Goal: Task Accomplishment & Management: Complete application form

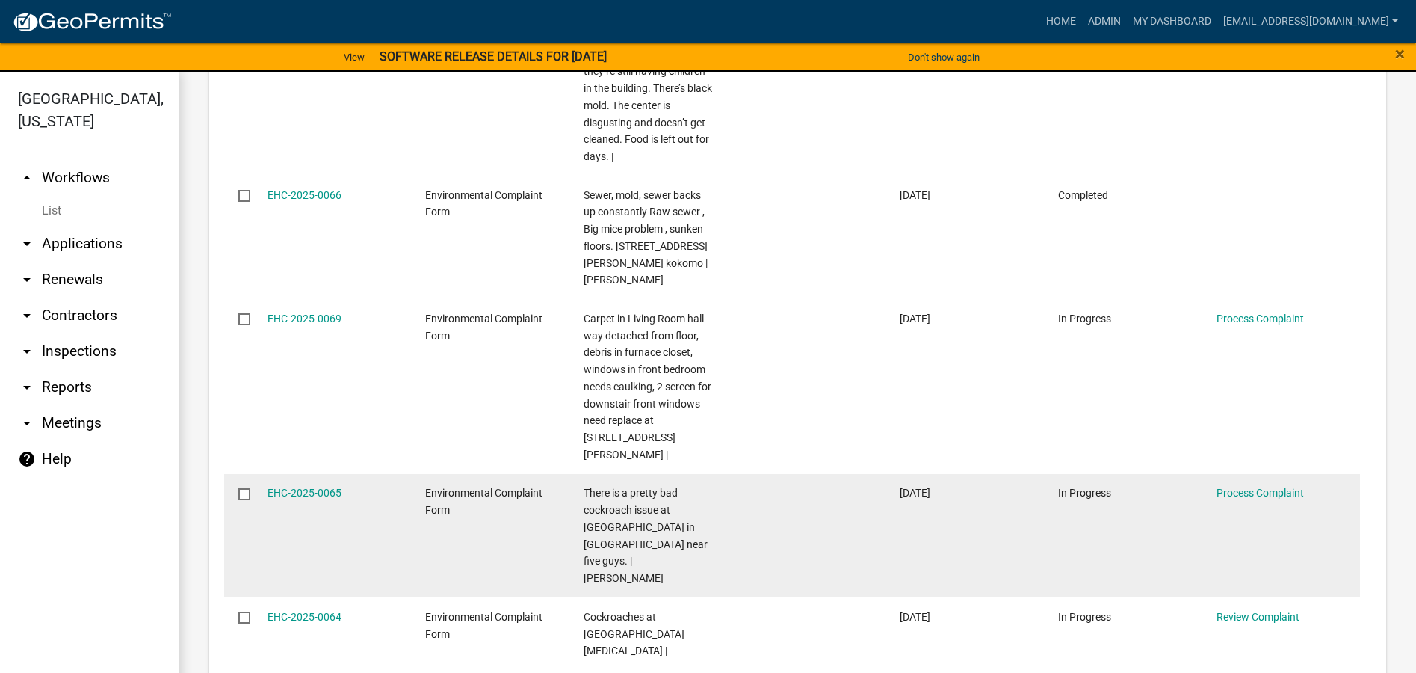
scroll to position [1527, 0]
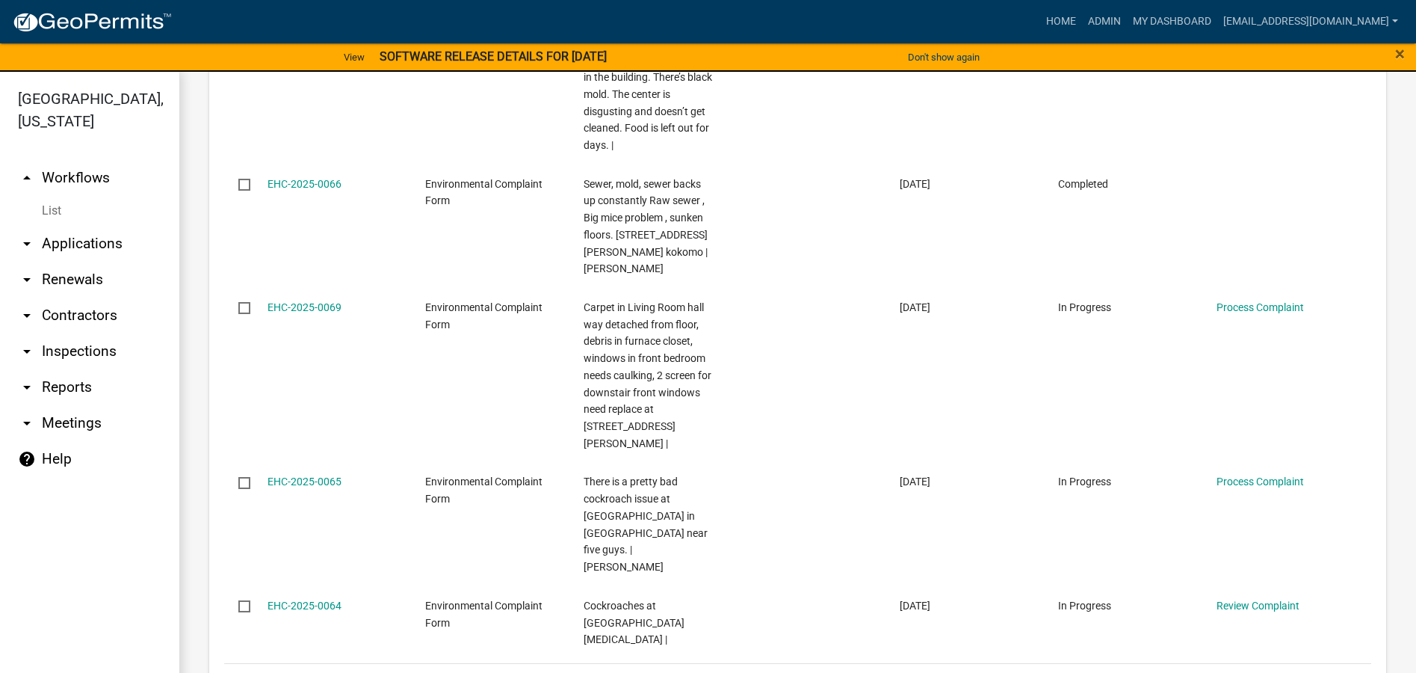
click at [1211, 672] on link "2" at bounding box center [1220, 682] width 18 height 16
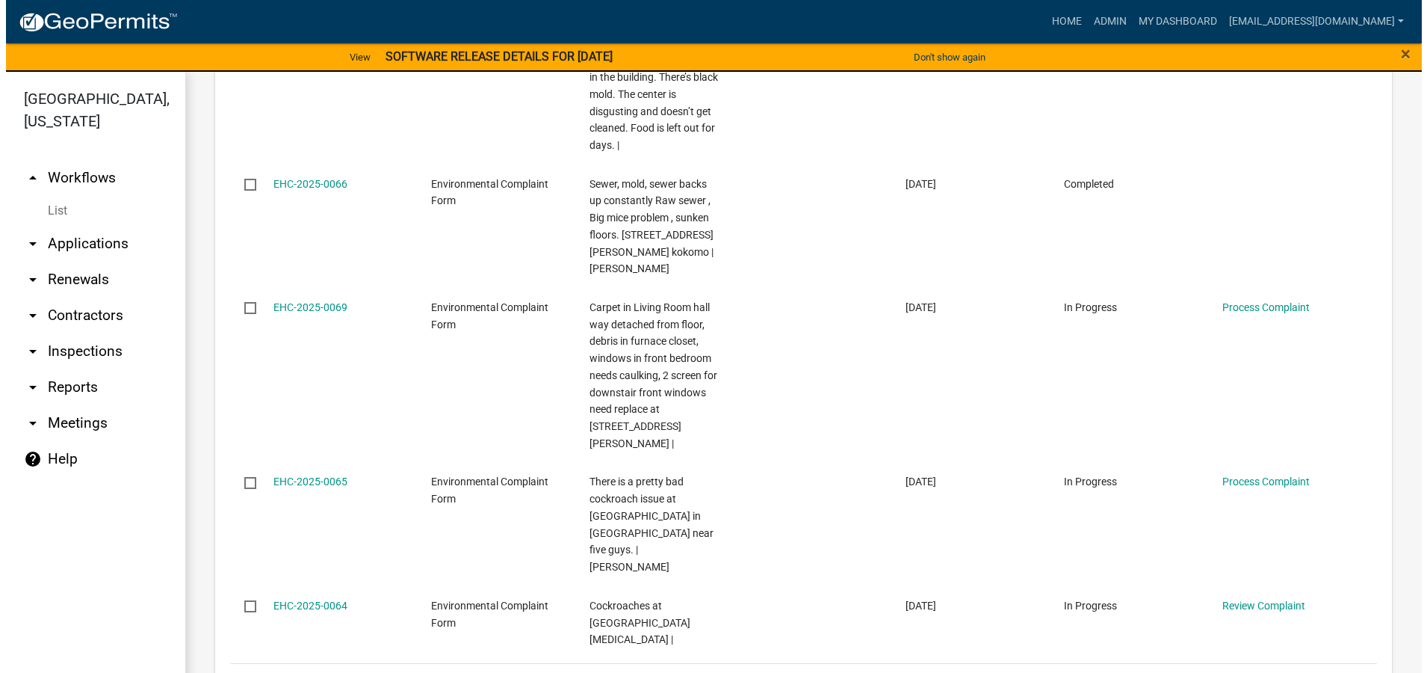
scroll to position [1731, 0]
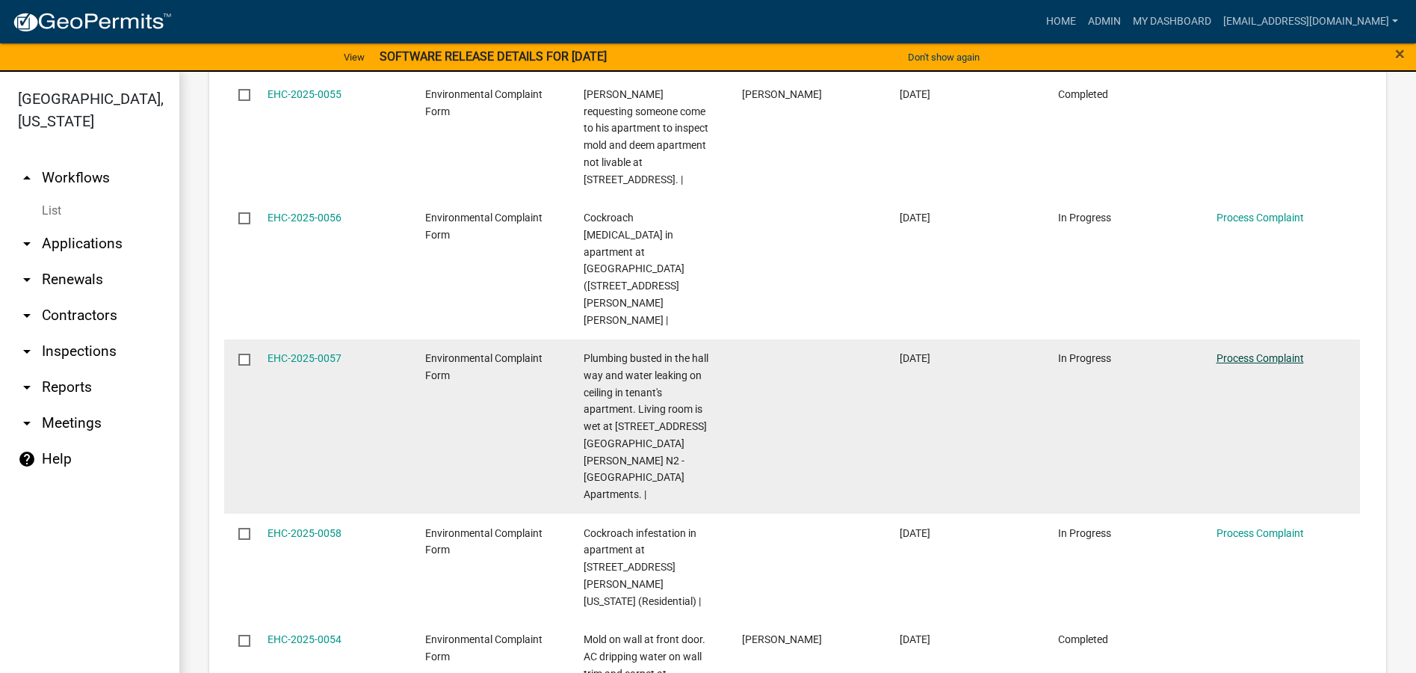
click at [1236, 352] on link "Process Complaint" at bounding box center [1260, 358] width 87 height 12
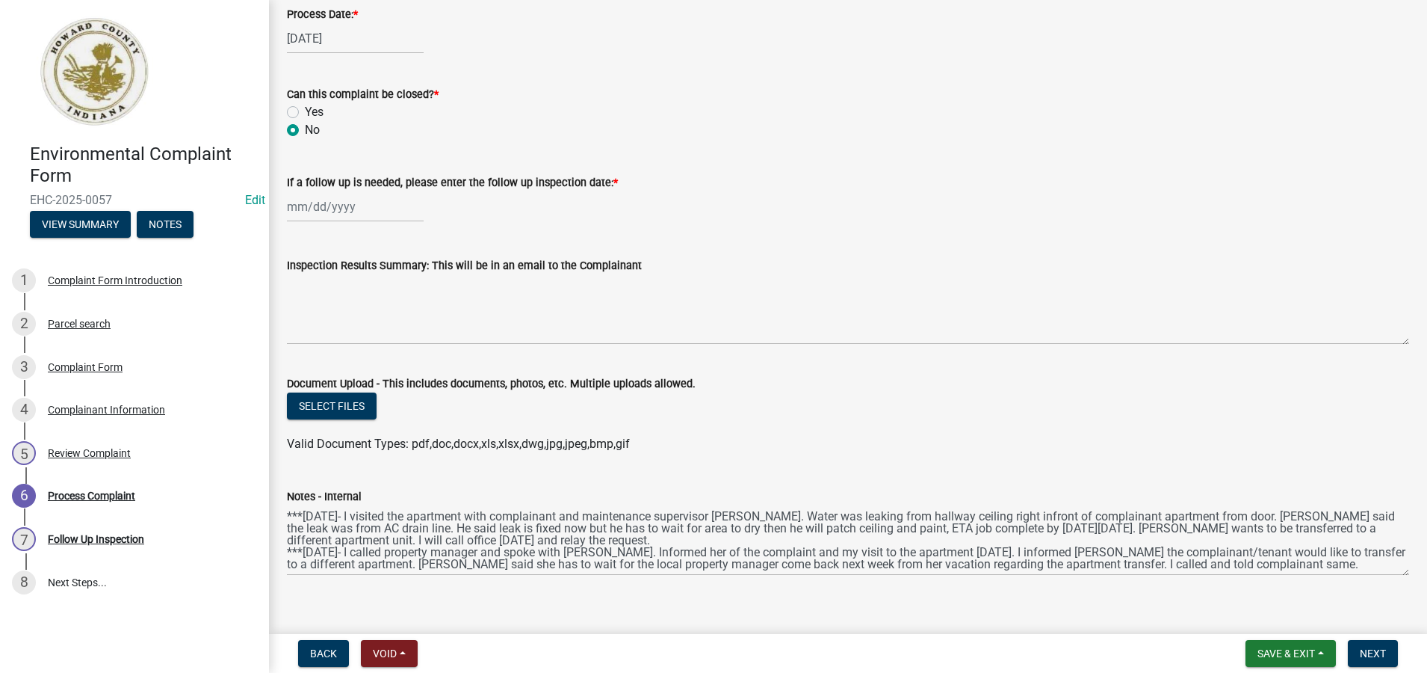
scroll to position [727, 0]
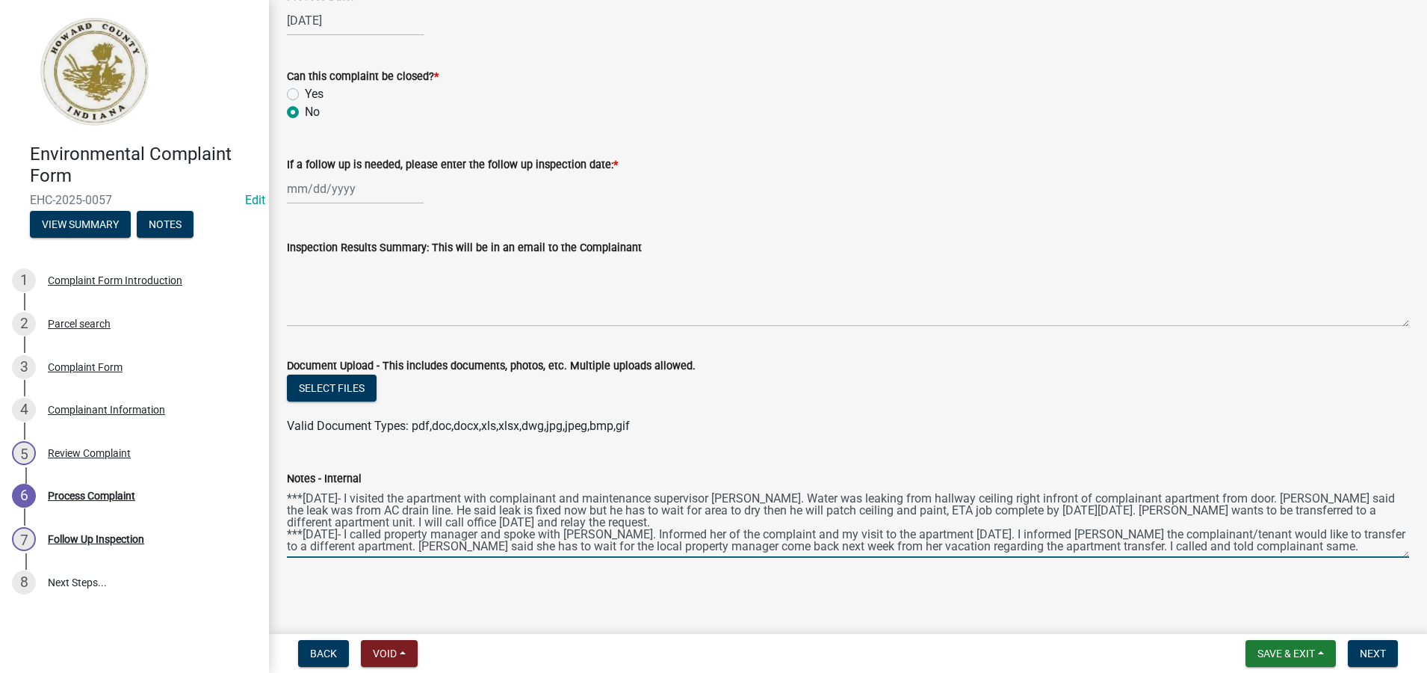
click at [1235, 548] on textarea "***[DATE]- I visited the apartment with complainant and maintenance supervisor …" at bounding box center [848, 522] width 1123 height 70
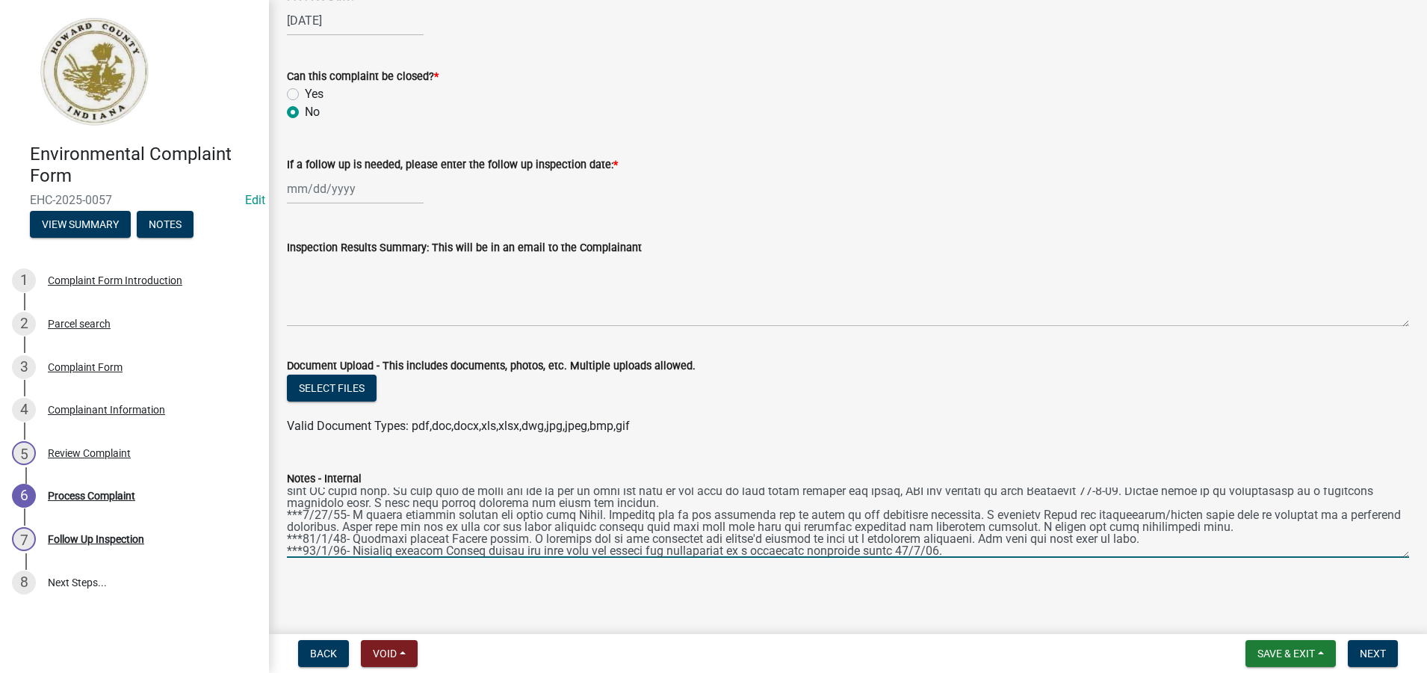
scroll to position [31, 0]
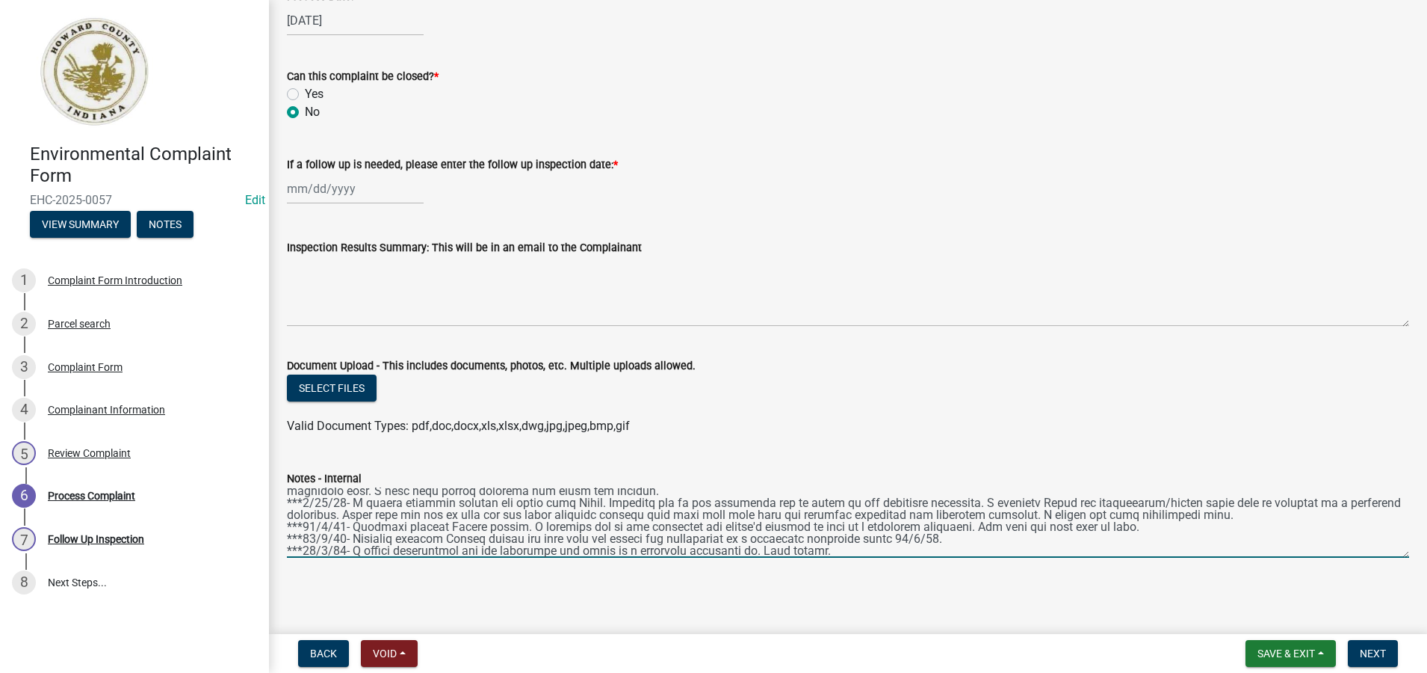
type textarea "***[DATE]- I visited the apartment with complainant and maintenance supervisor …"
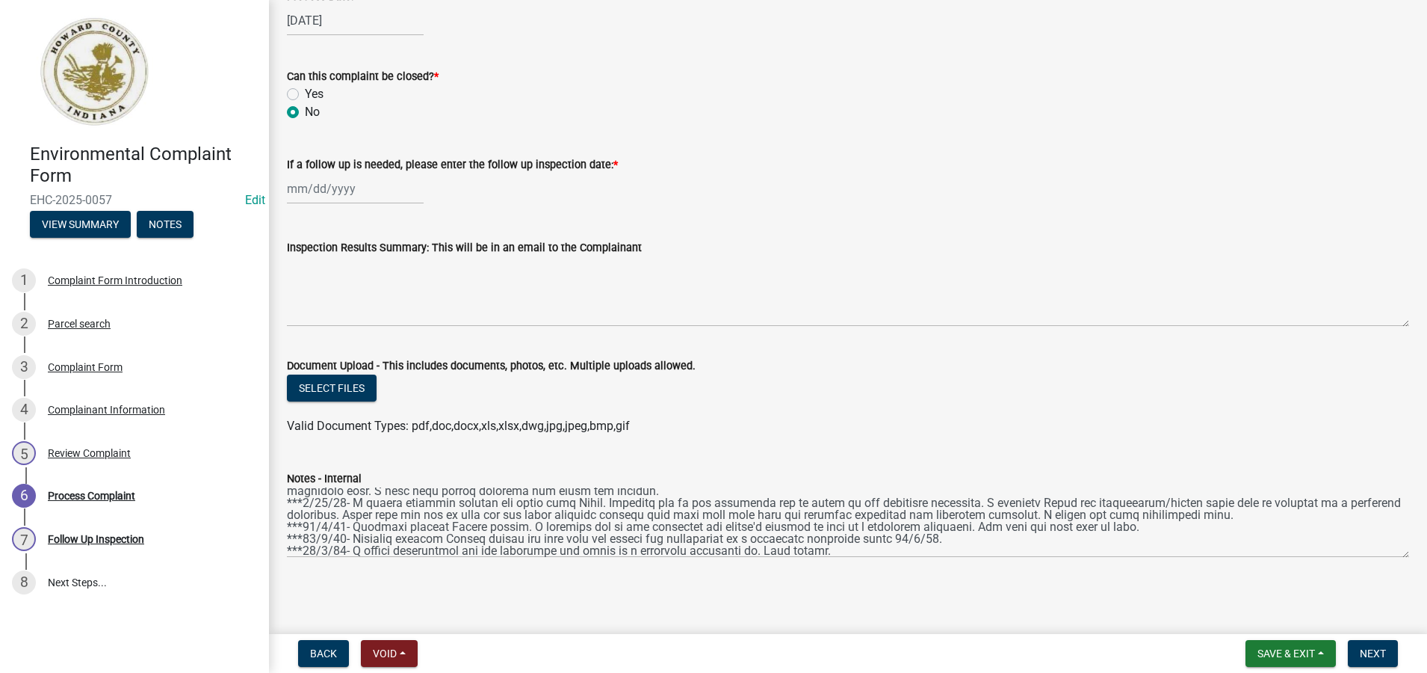
click at [305, 90] on label "Yes" at bounding box center [314, 94] width 19 height 18
click at [305, 90] on input "Yes" at bounding box center [310, 90] width 10 height 10
radio input "true"
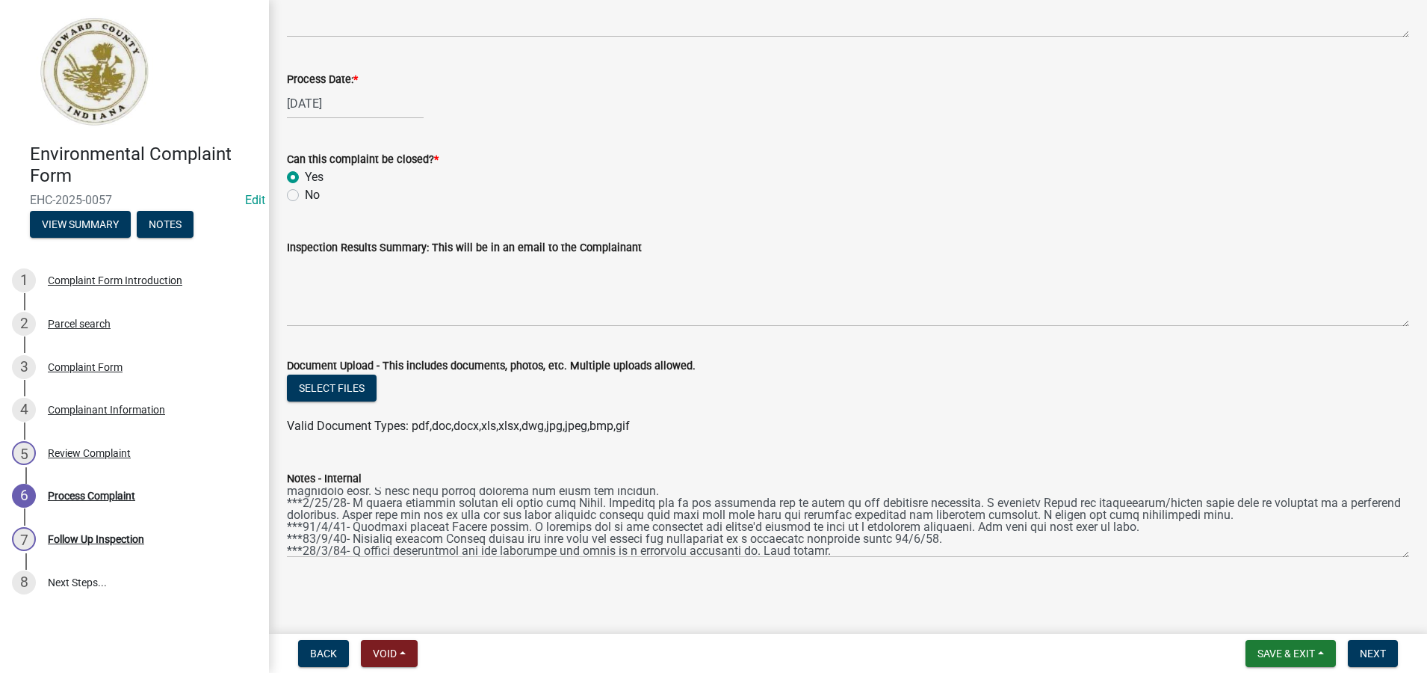
scroll to position [644, 0]
click at [1372, 652] on span "Next" at bounding box center [1373, 653] width 26 height 12
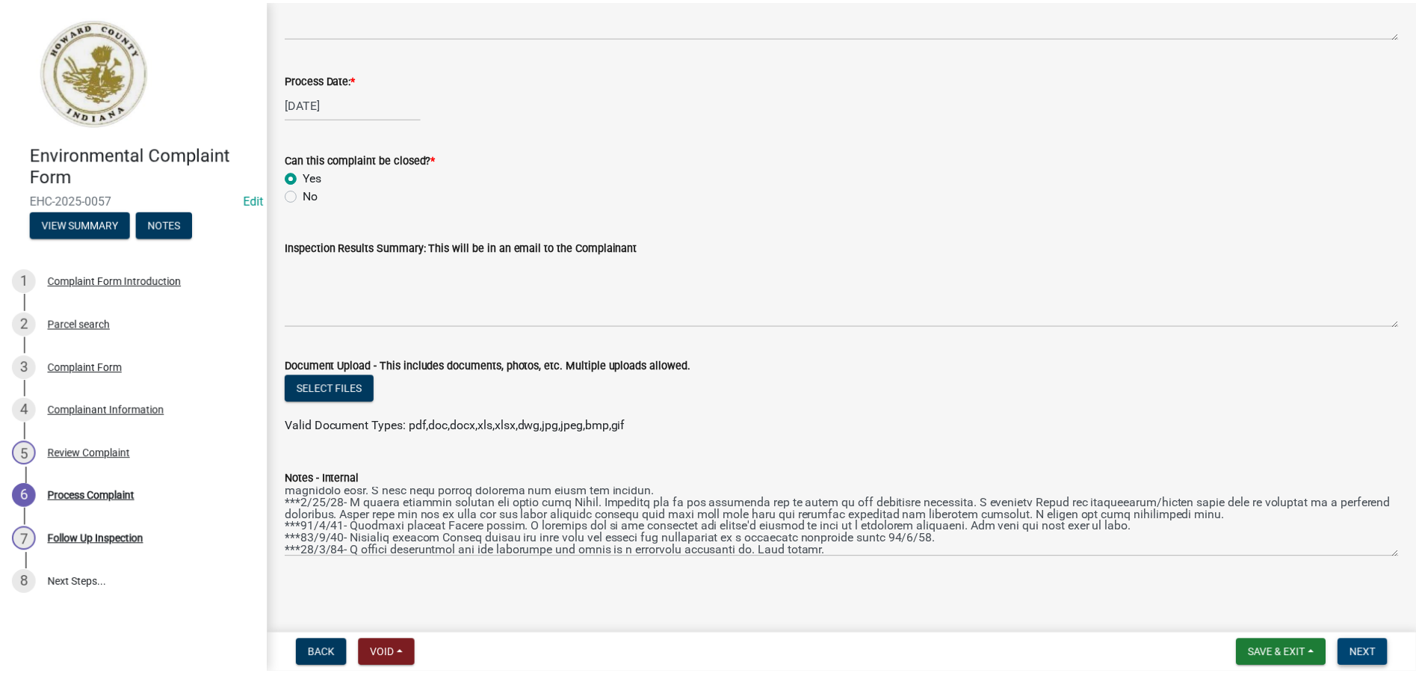
scroll to position [0, 0]
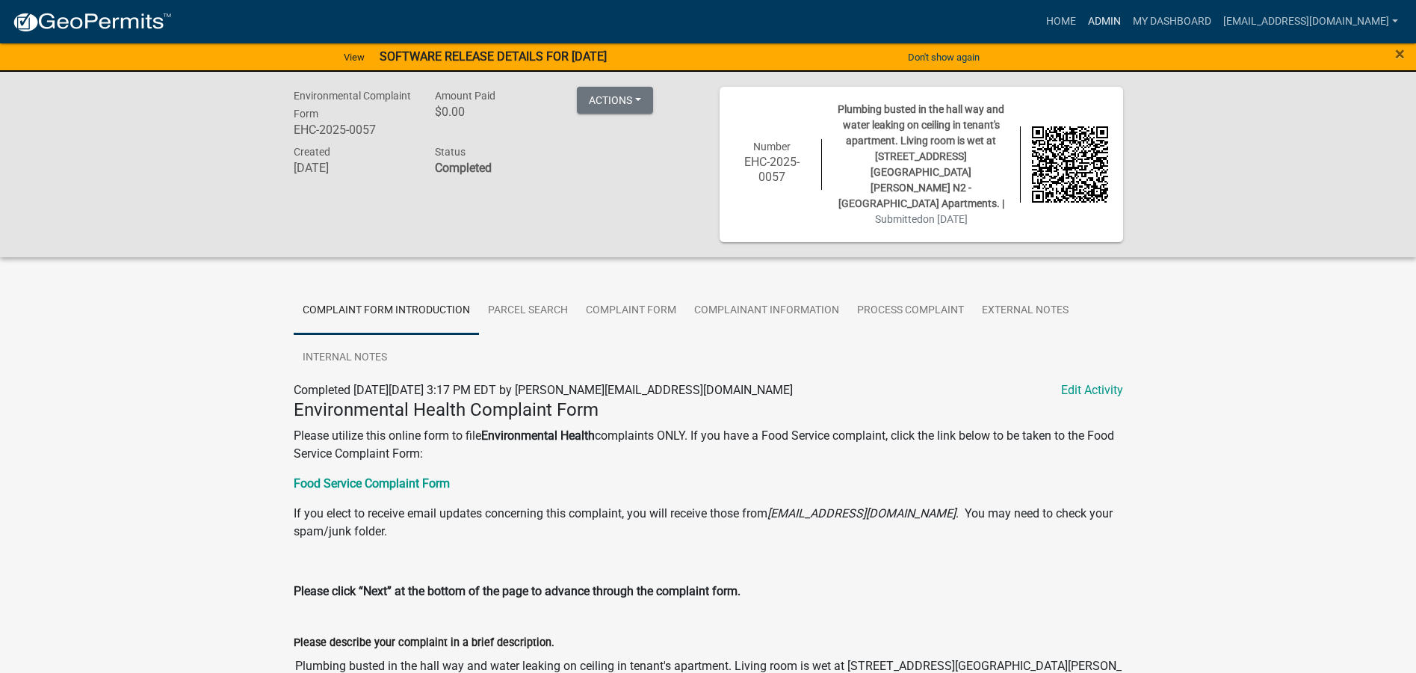
click at [1095, 25] on link "Admin" at bounding box center [1104, 21] width 45 height 28
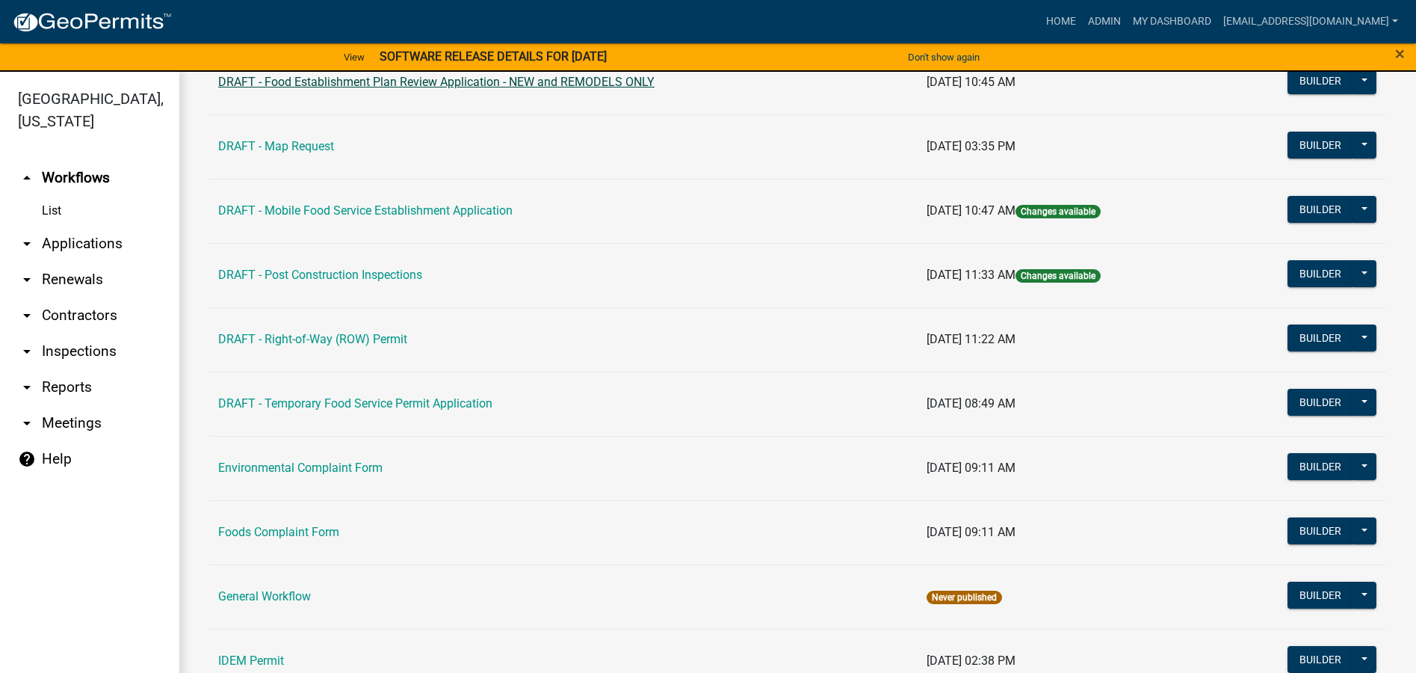
scroll to position [747, 0]
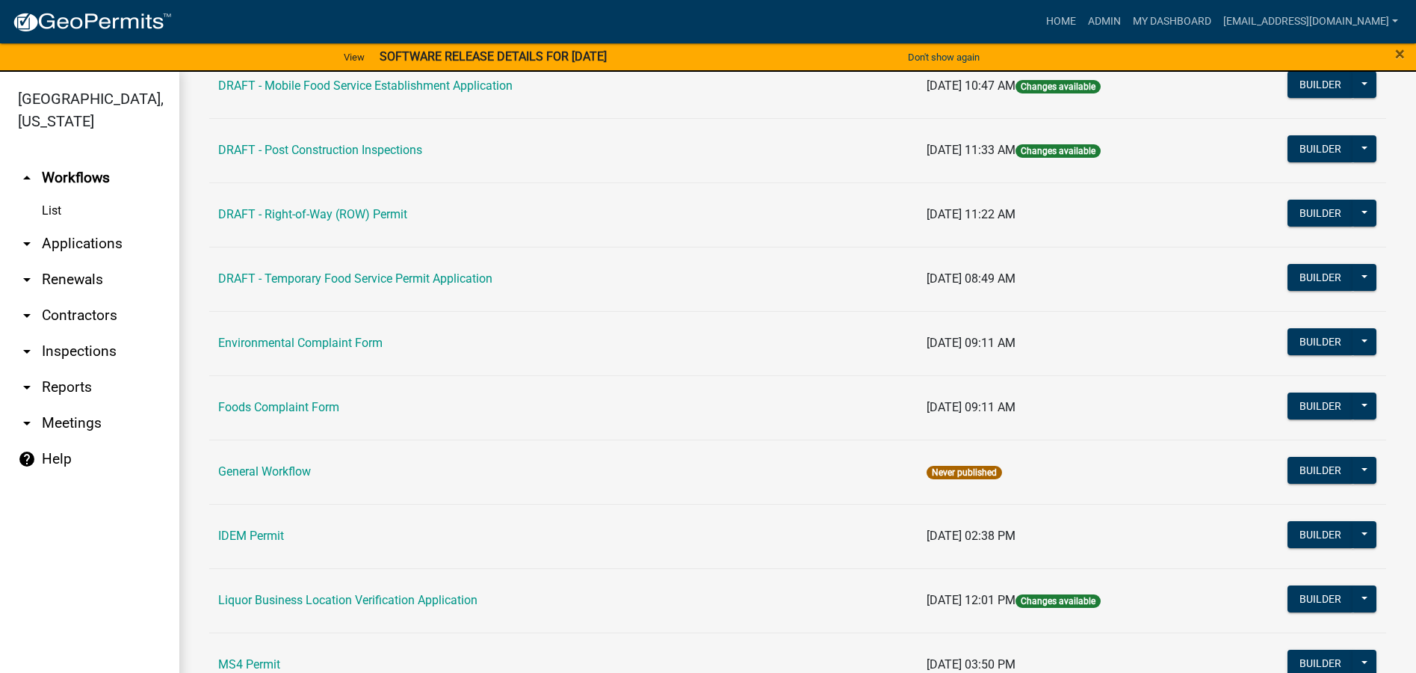
click at [401, 339] on td "Environmental Complaint Form" at bounding box center [563, 343] width 708 height 64
click at [354, 342] on link "Environmental Complaint Form" at bounding box center [300, 343] width 164 height 14
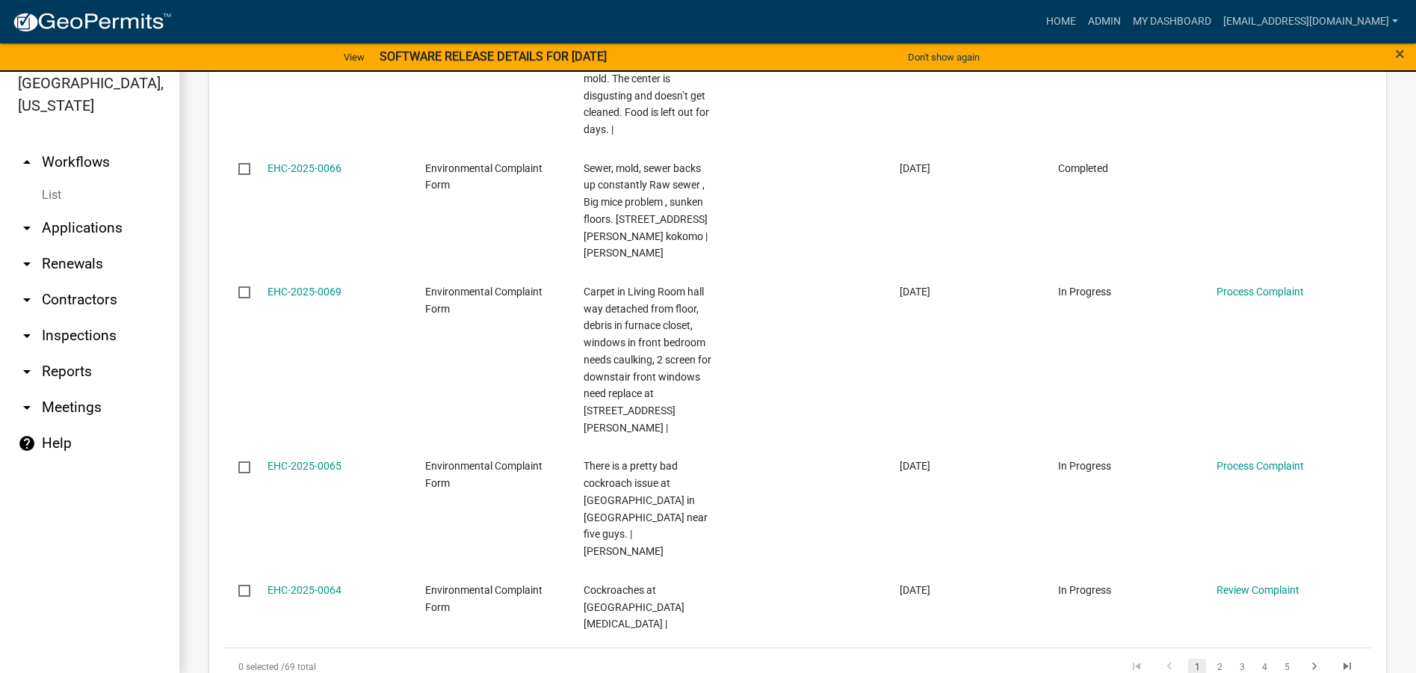
scroll to position [18, 0]
click at [1214, 656] on link "2" at bounding box center [1220, 664] width 18 height 16
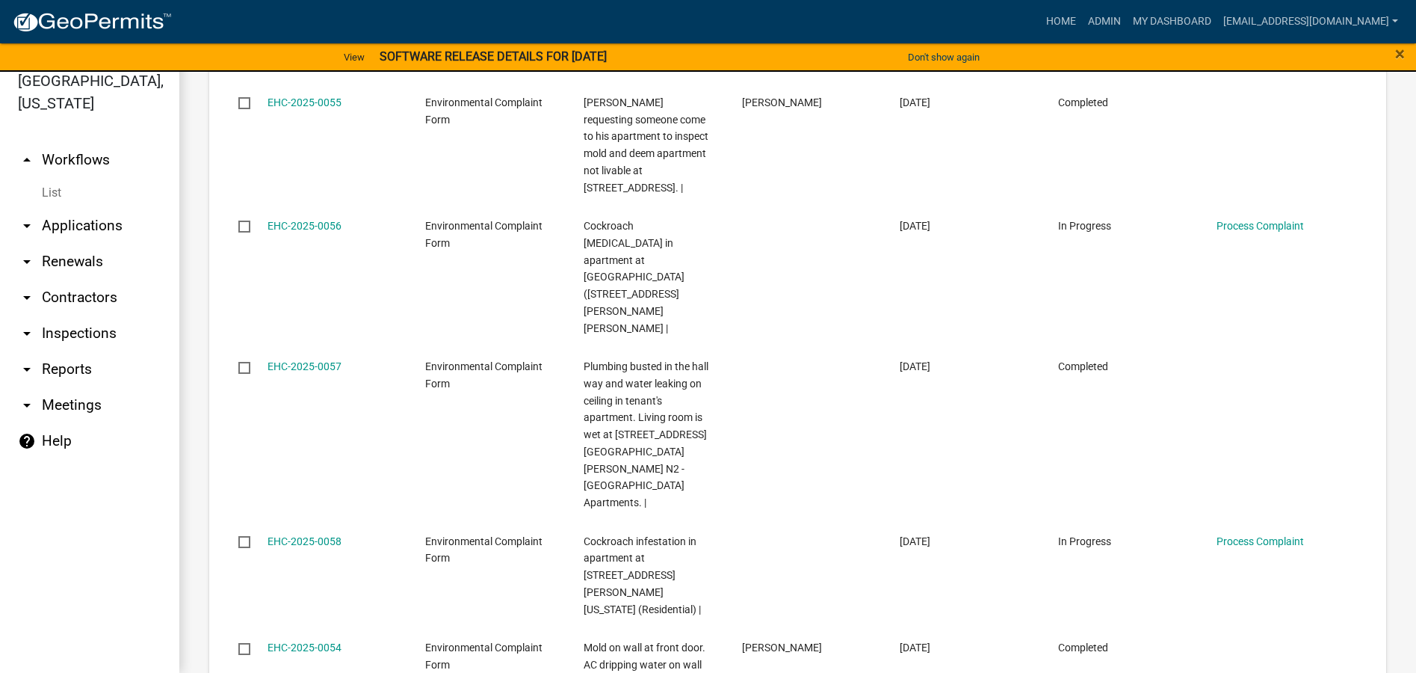
scroll to position [1731, 0]
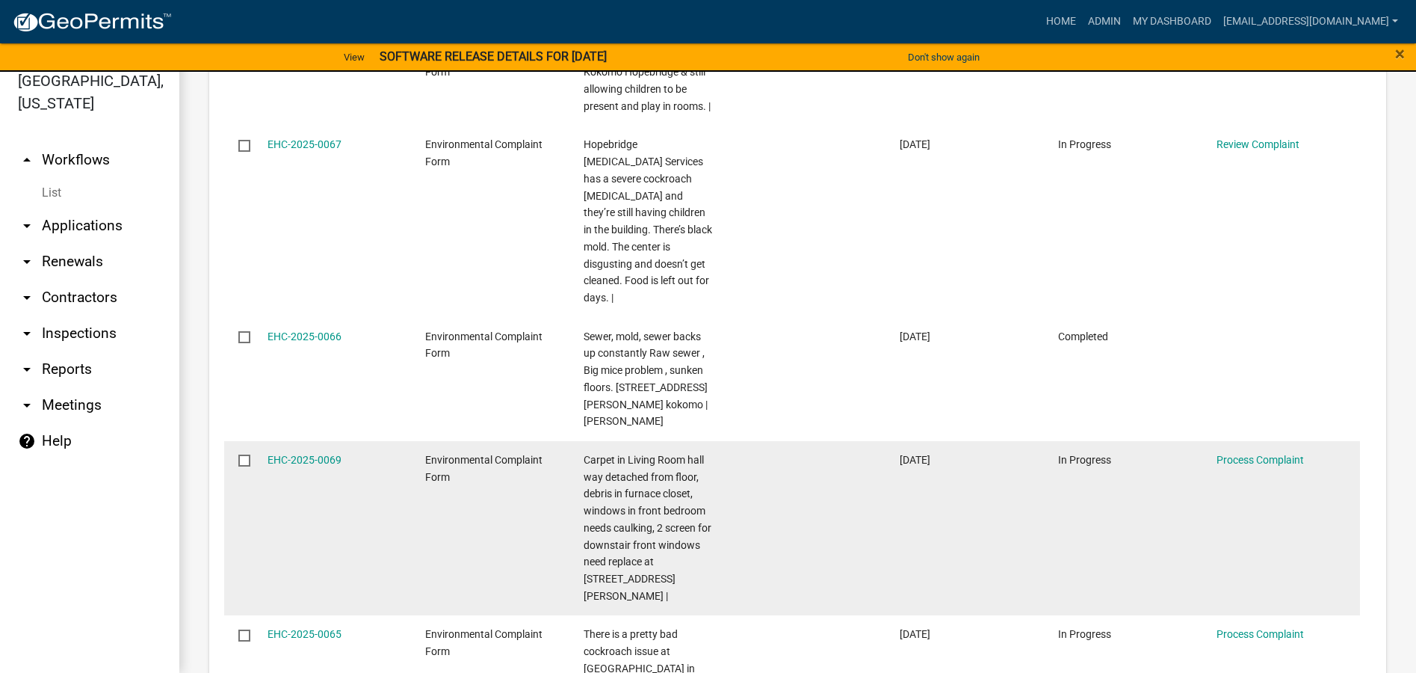
scroll to position [1377, 0]
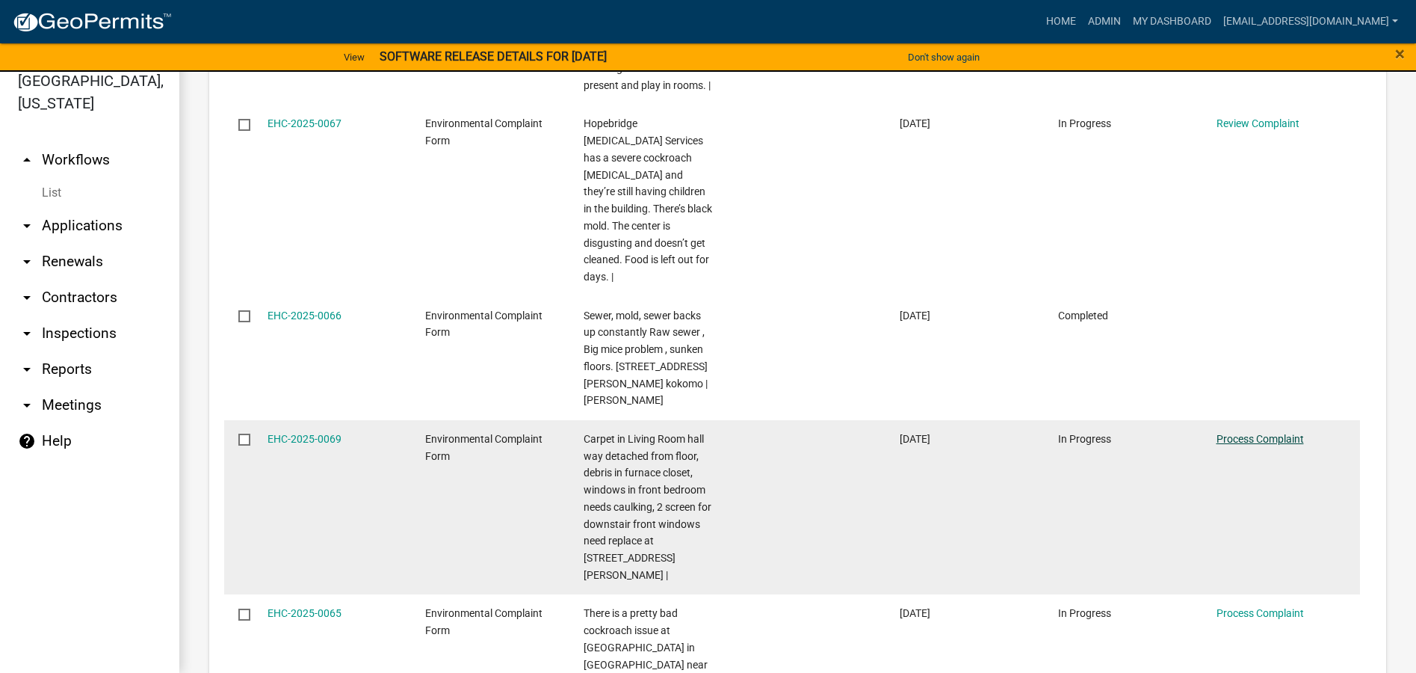
click at [1239, 433] on link "Process Complaint" at bounding box center [1260, 439] width 87 height 12
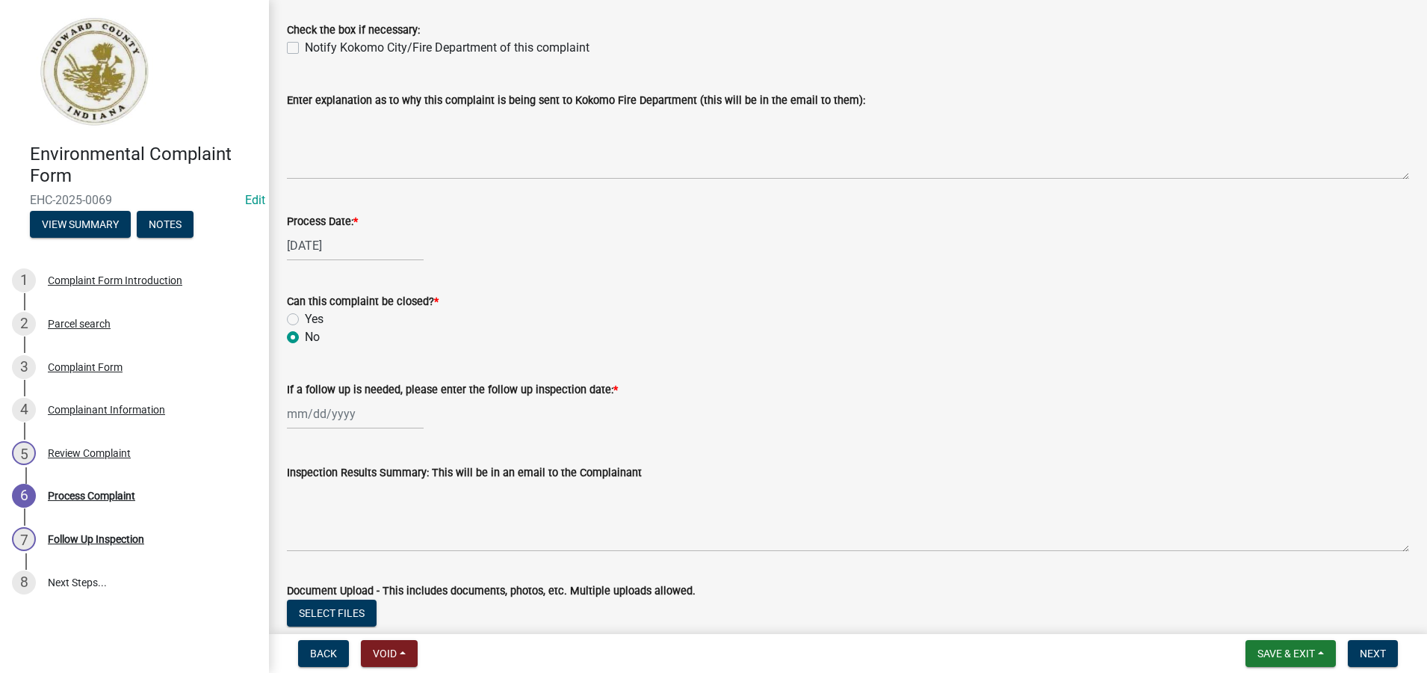
scroll to position [673, 0]
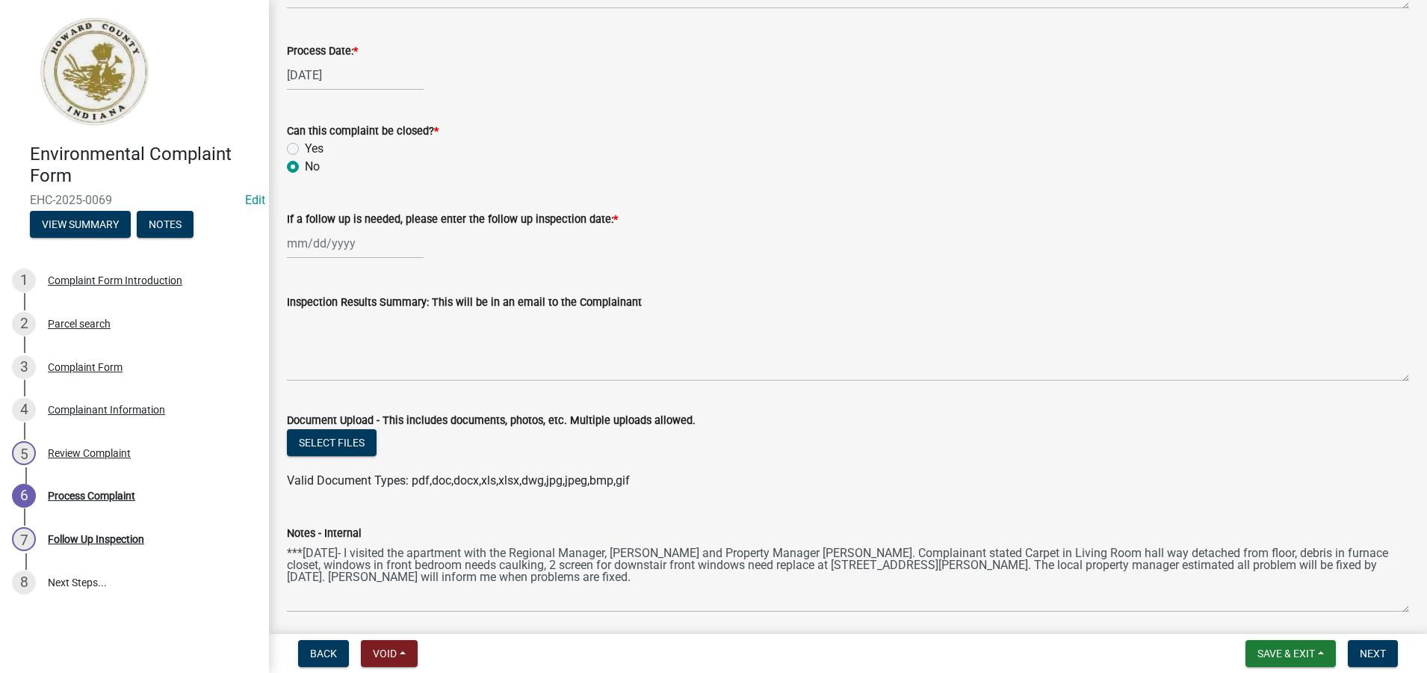
click at [305, 147] on label "Yes" at bounding box center [314, 149] width 19 height 18
click at [305, 147] on input "Yes" at bounding box center [310, 145] width 10 height 10
radio input "true"
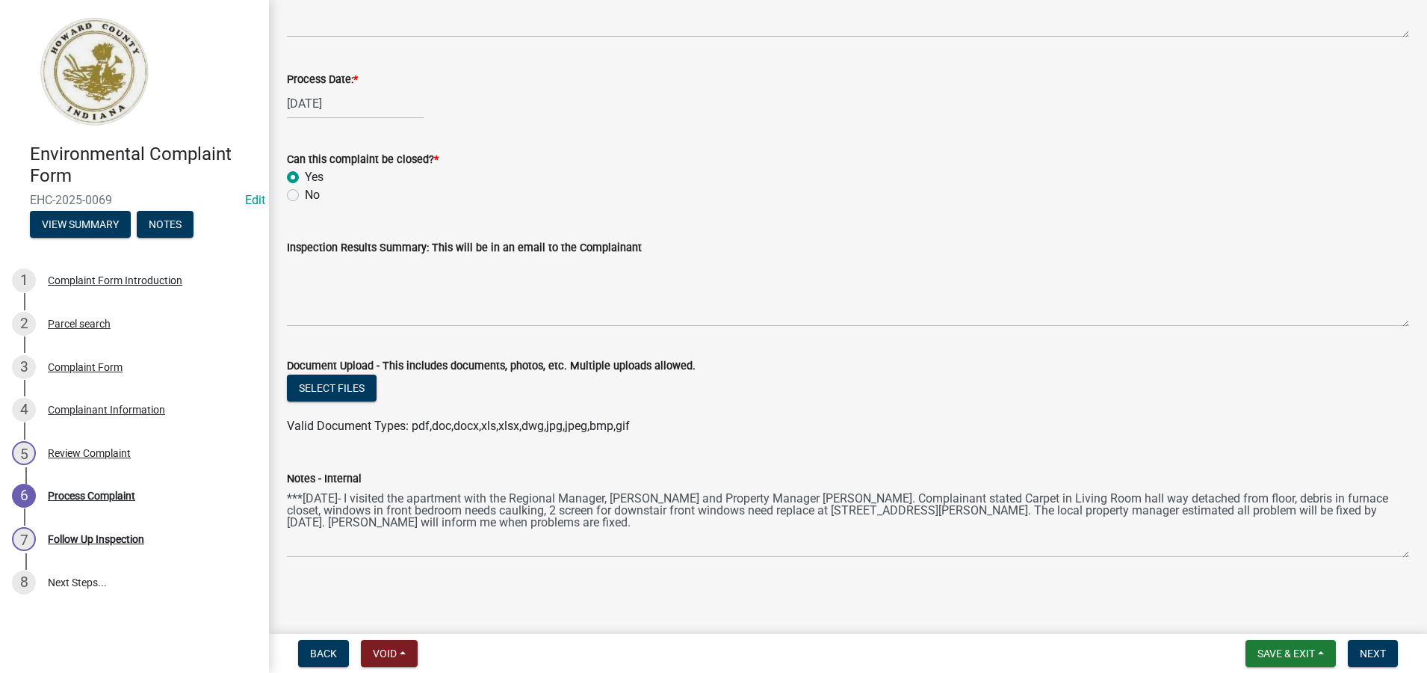
scroll to position [644, 0]
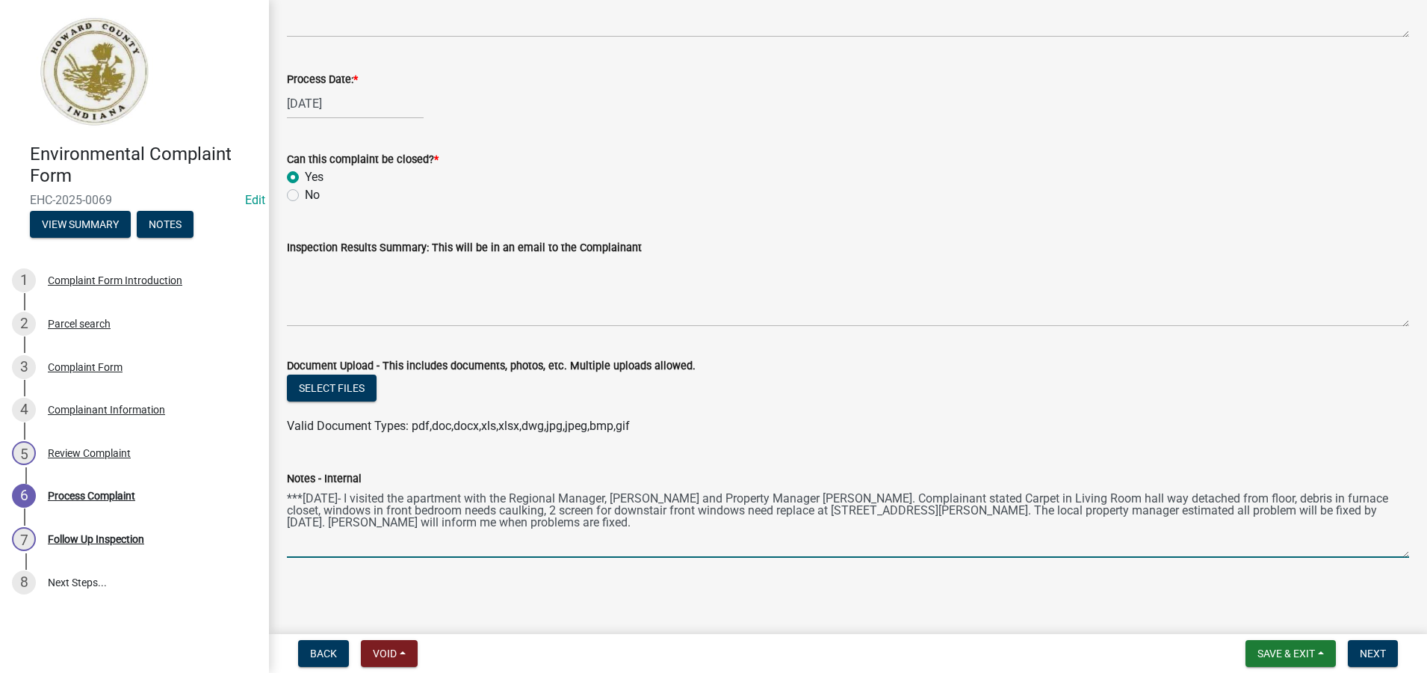
click at [595, 524] on textarea "***[DATE]- I visited the apartment with the Regional Manager, [PERSON_NAME] and…" at bounding box center [848, 522] width 1123 height 70
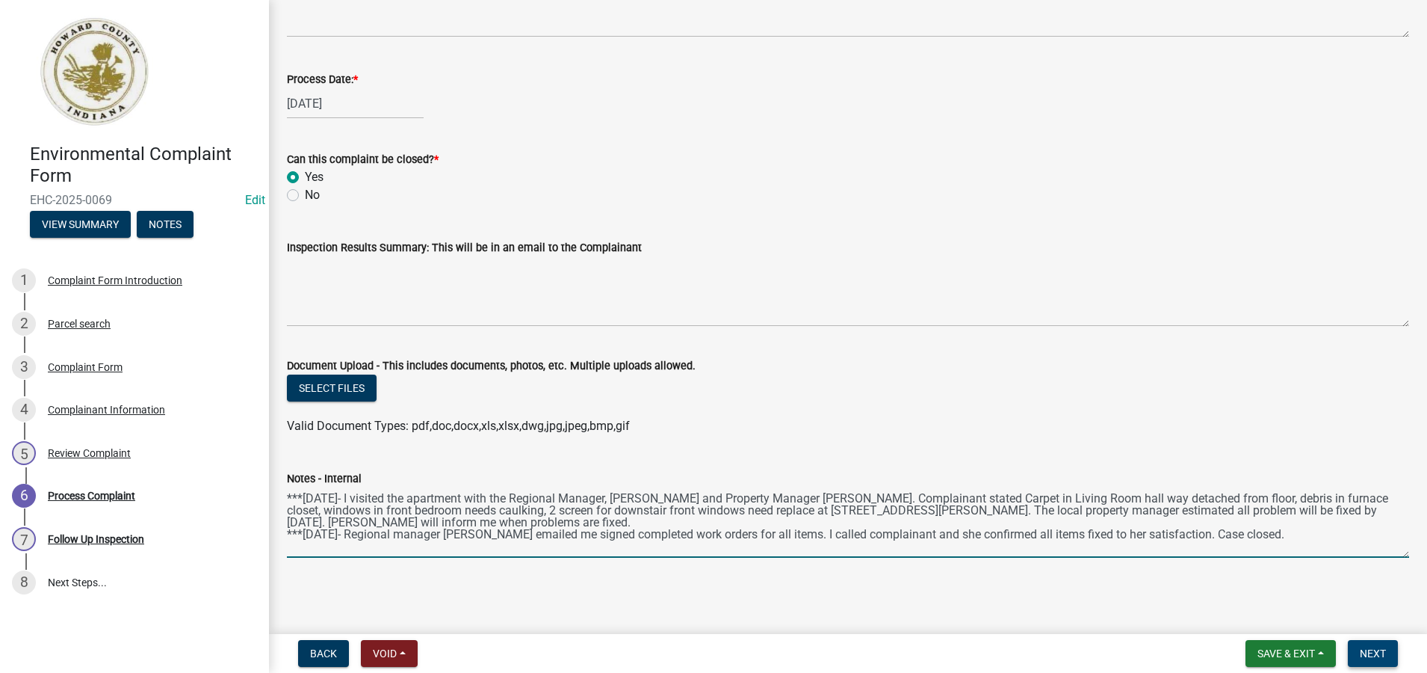
type textarea "***[DATE]- I visited the apartment with the Regional Manager, [PERSON_NAME] and…"
click at [1380, 651] on span "Next" at bounding box center [1373, 653] width 26 height 12
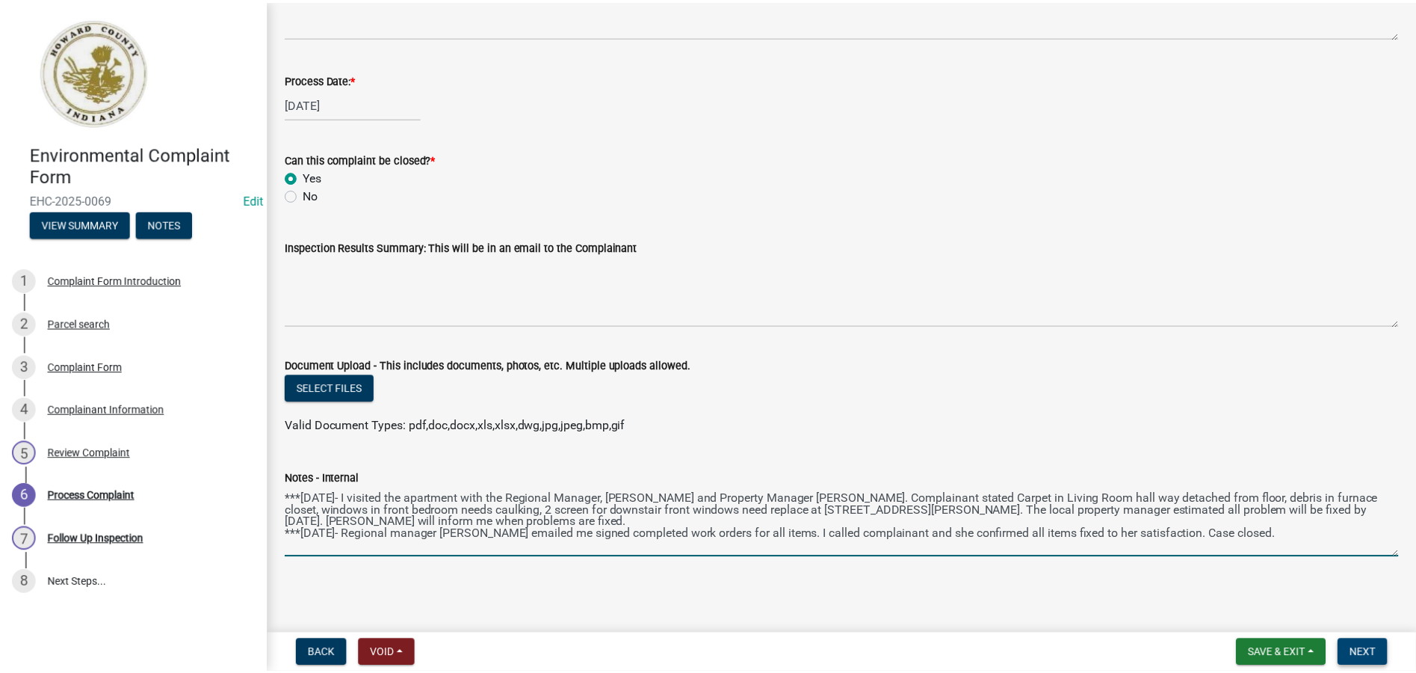
scroll to position [0, 0]
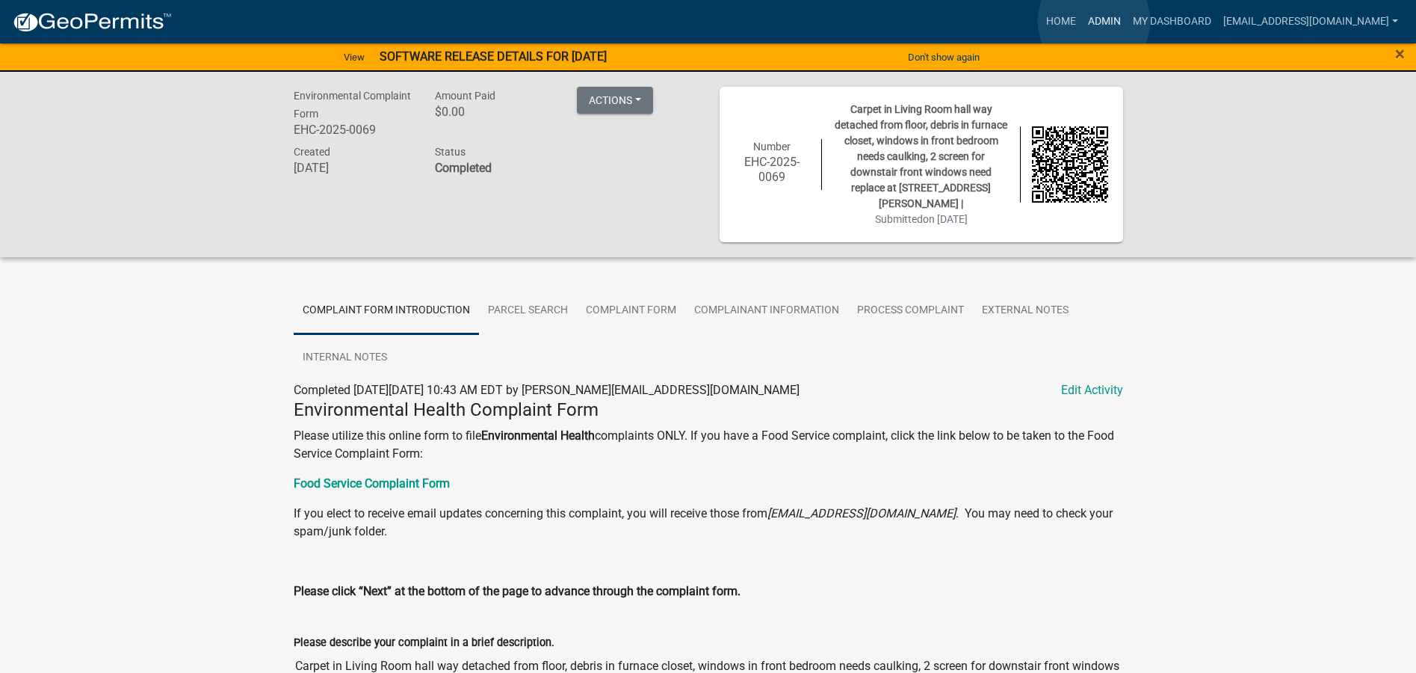
click at [1094, 21] on link "Admin" at bounding box center [1104, 21] width 45 height 28
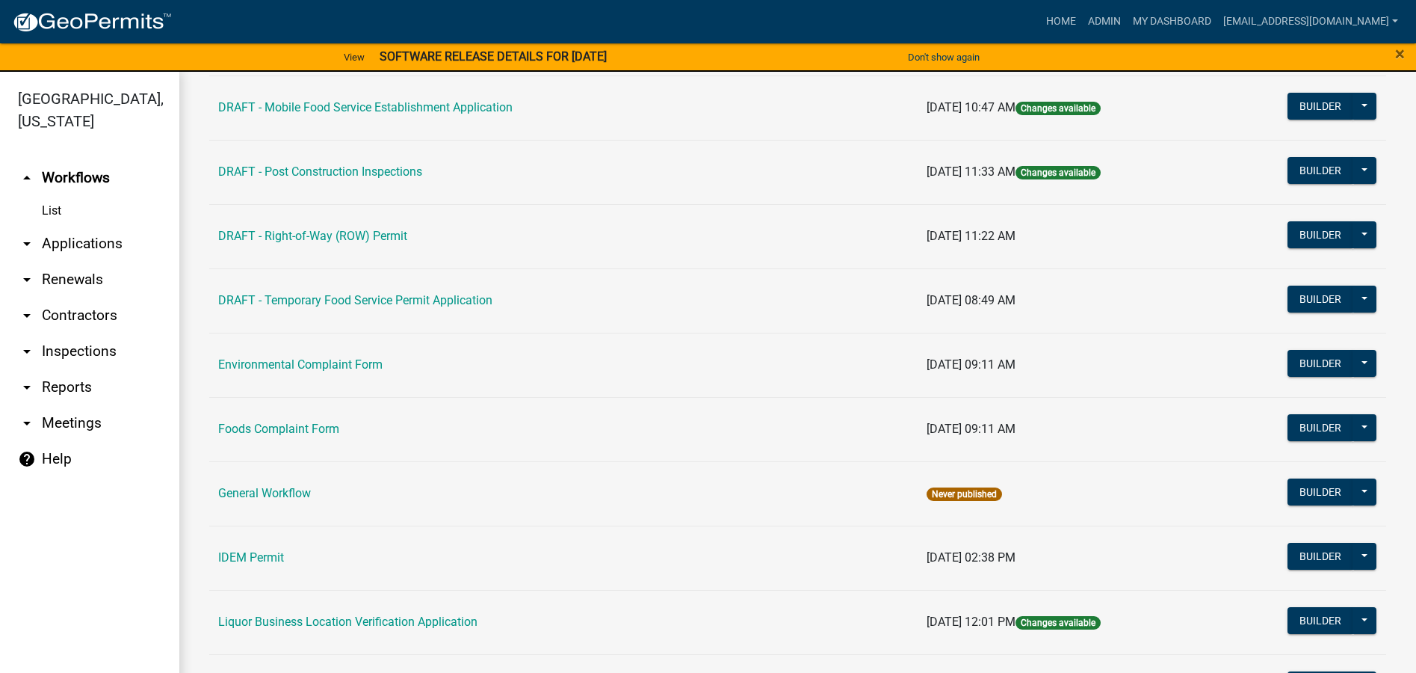
scroll to position [747, 0]
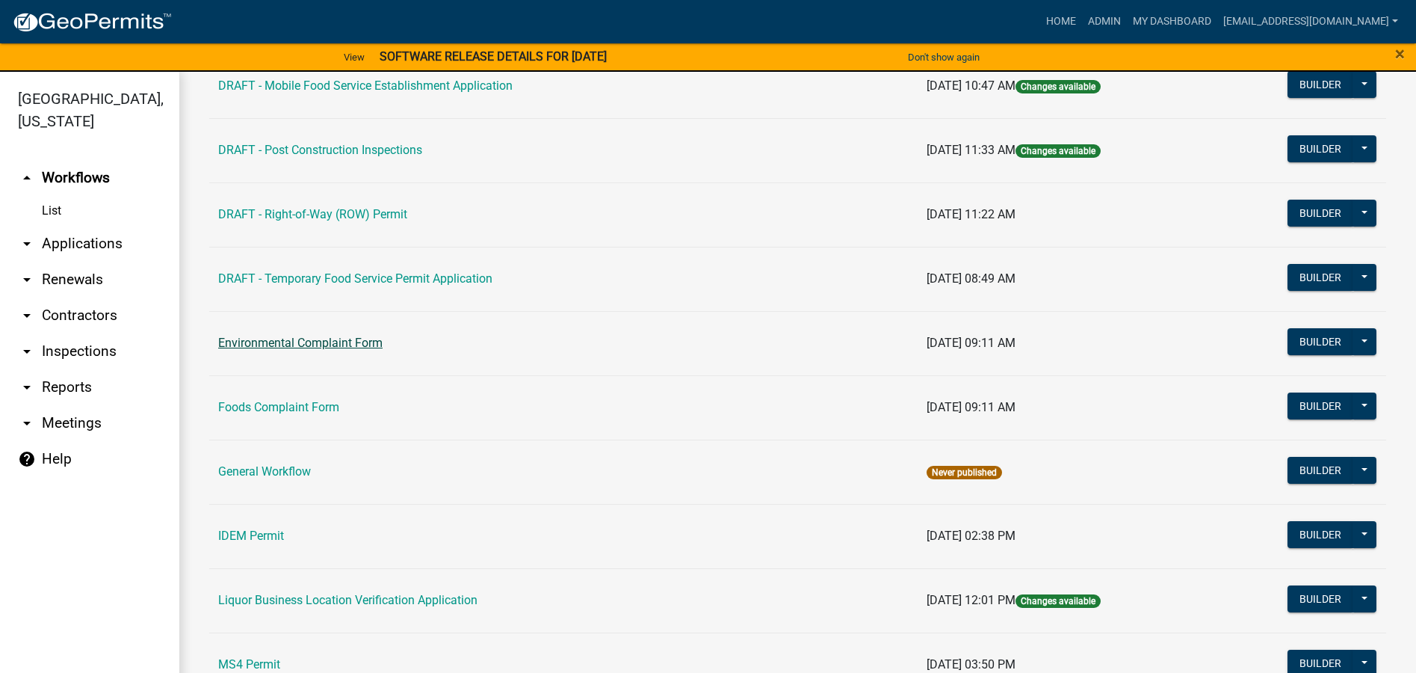
click at [314, 342] on link "Environmental Complaint Form" at bounding box center [300, 343] width 164 height 14
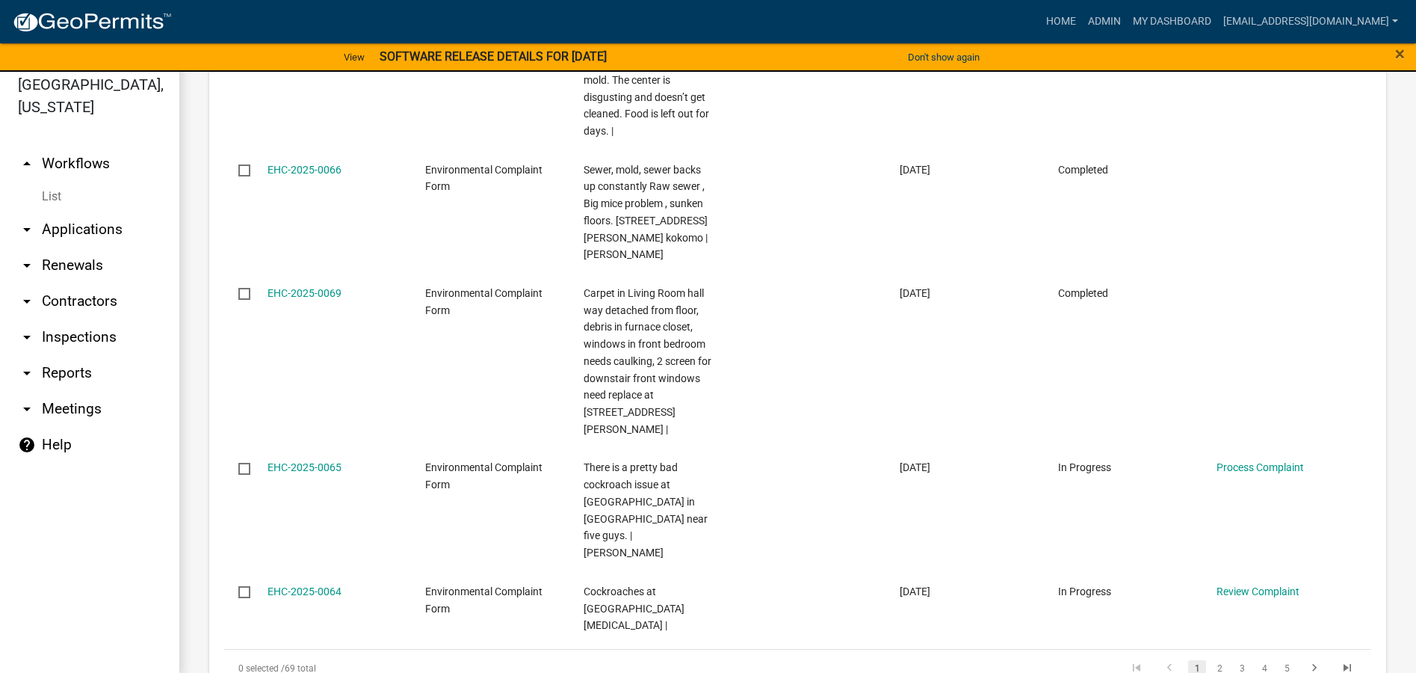
scroll to position [18, 0]
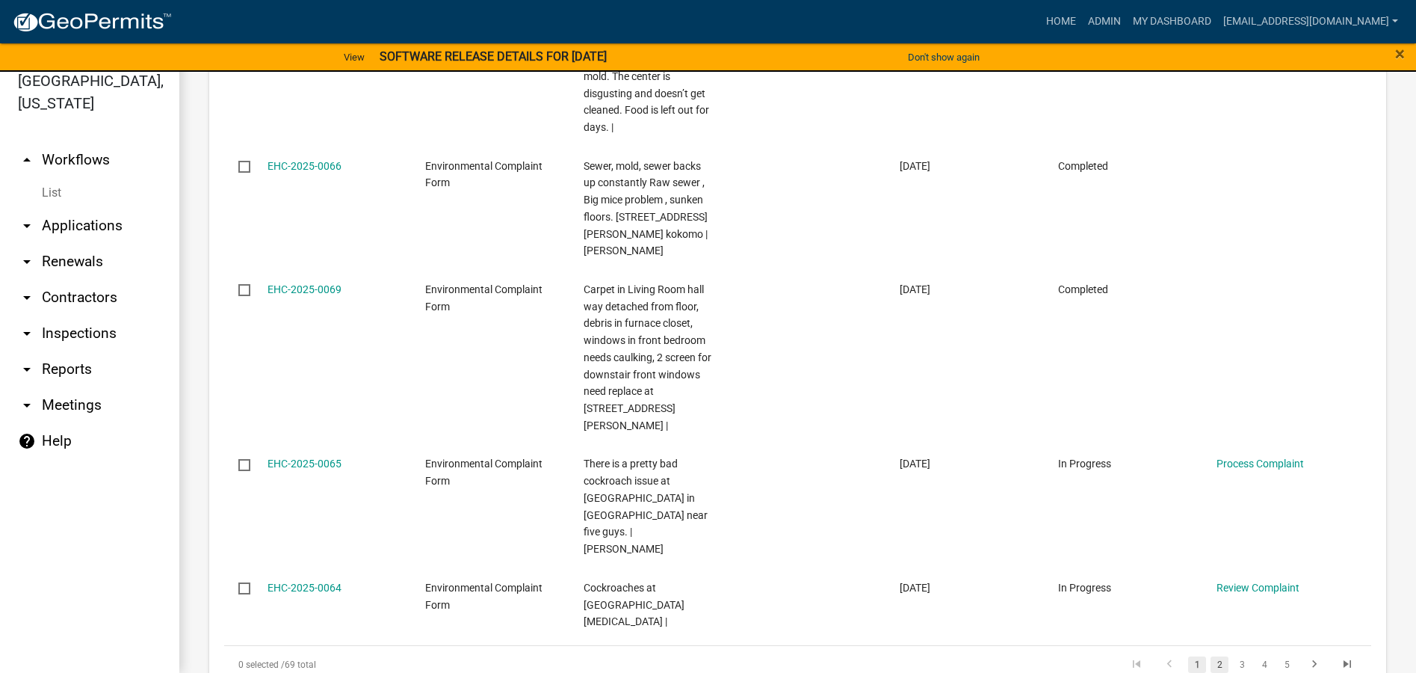
click at [1211, 656] on link "2" at bounding box center [1220, 664] width 18 height 16
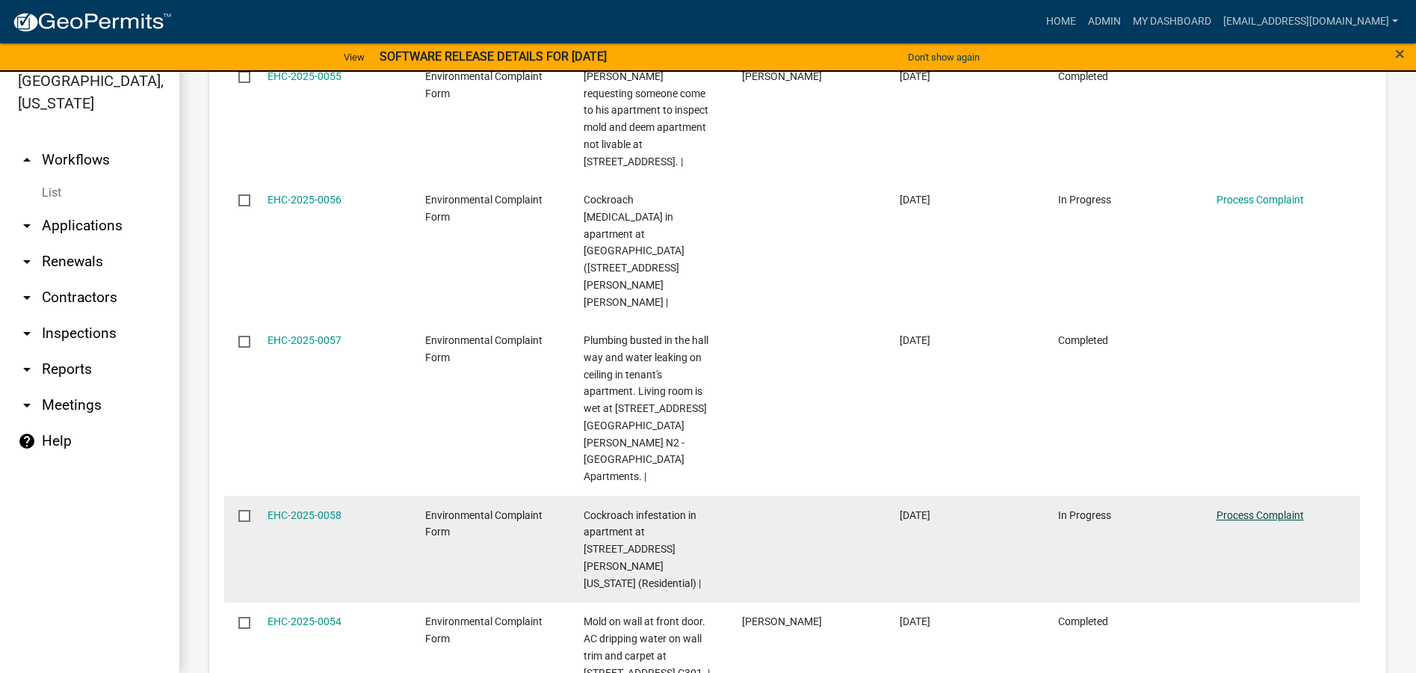
click at [1246, 509] on link "Process Complaint" at bounding box center [1260, 515] width 87 height 12
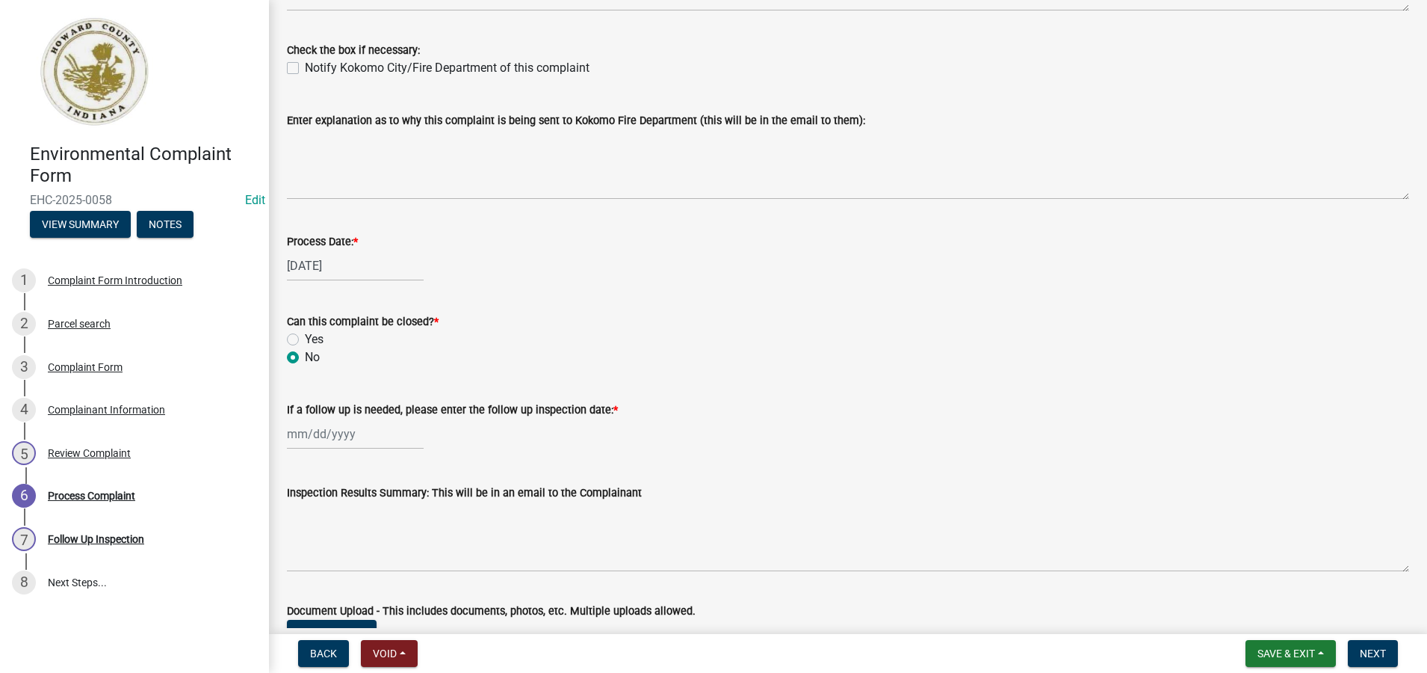
scroll to position [523, 0]
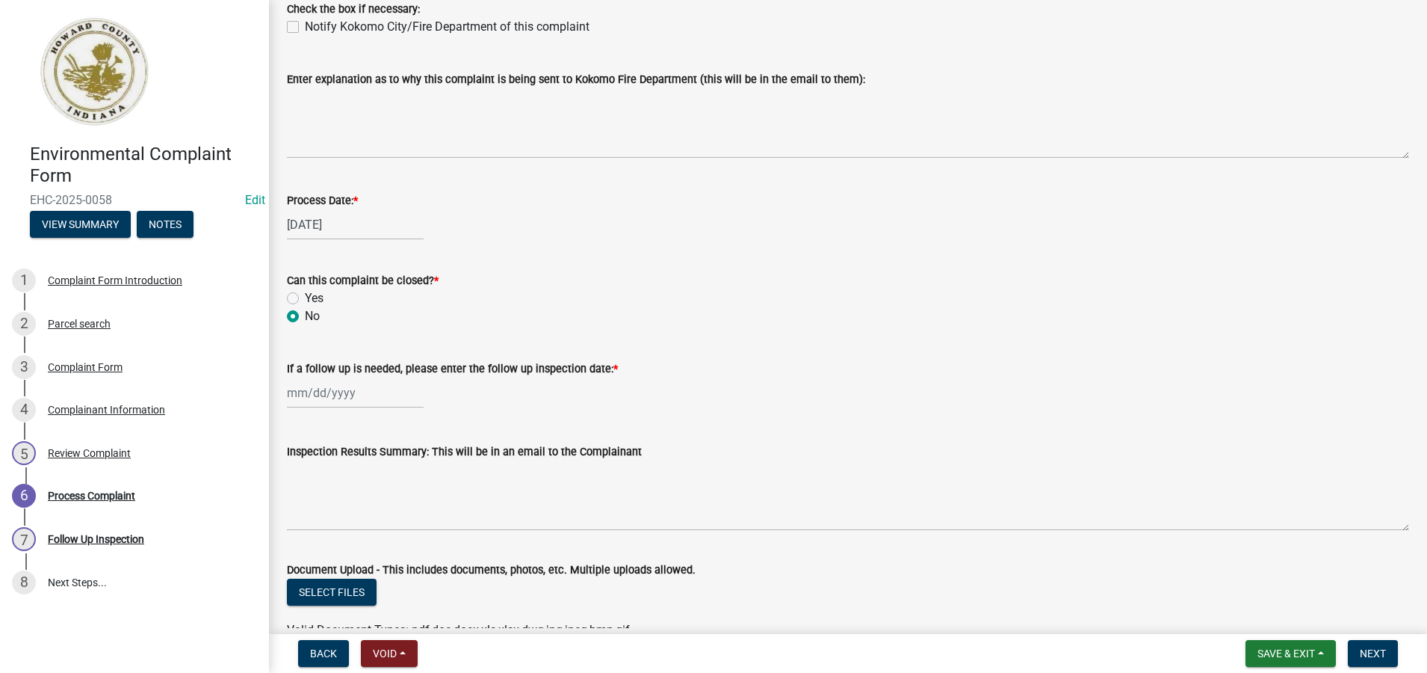
click at [305, 295] on label "Yes" at bounding box center [314, 298] width 19 height 18
click at [305, 295] on input "Yes" at bounding box center [310, 294] width 10 height 10
radio input "true"
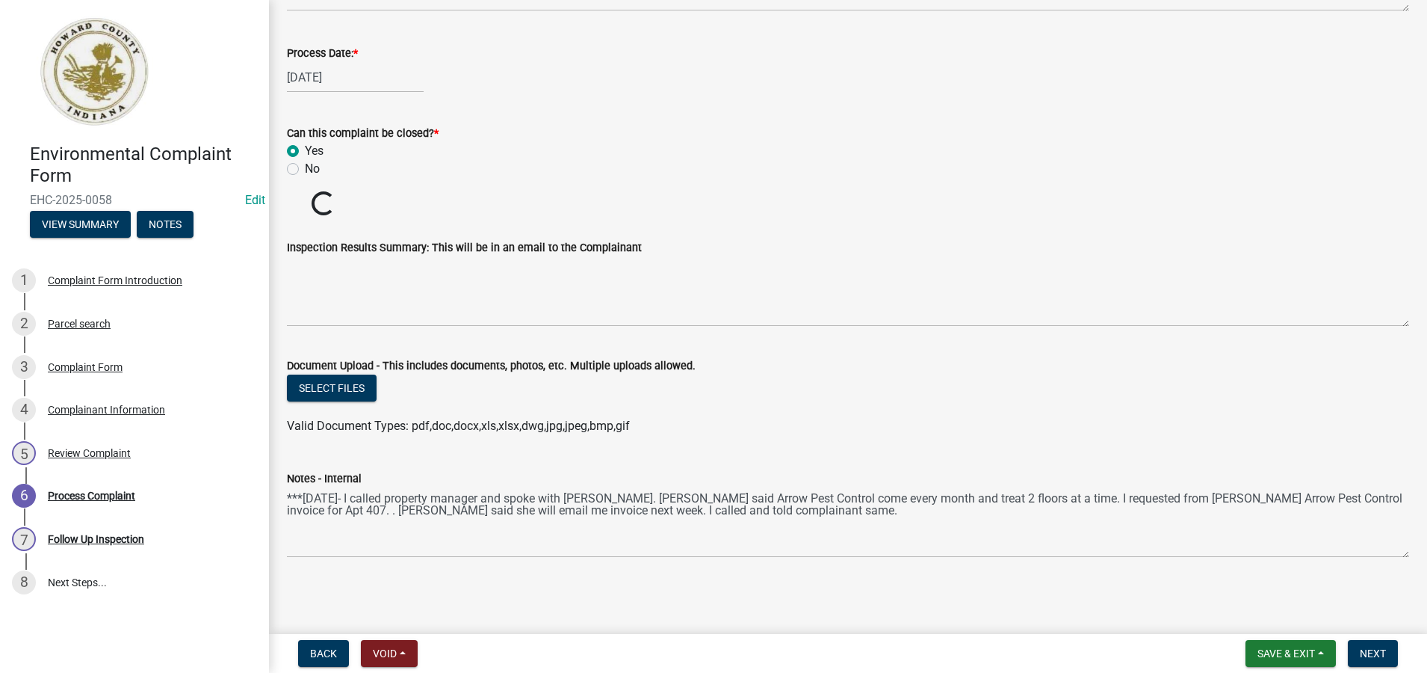
scroll to position [644, 0]
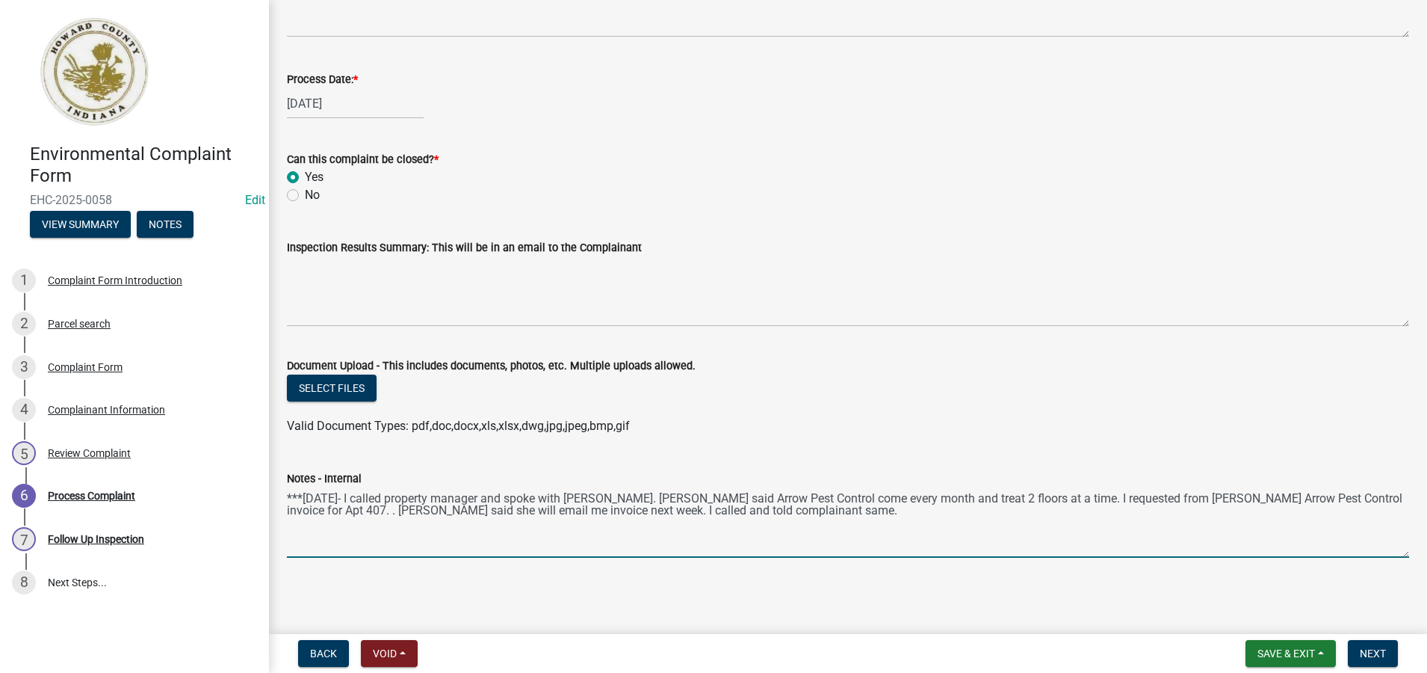
click at [777, 510] on textarea "***[DATE]- I called property manager and spoke with [PERSON_NAME]. [PERSON_NAME…" at bounding box center [848, 522] width 1123 height 70
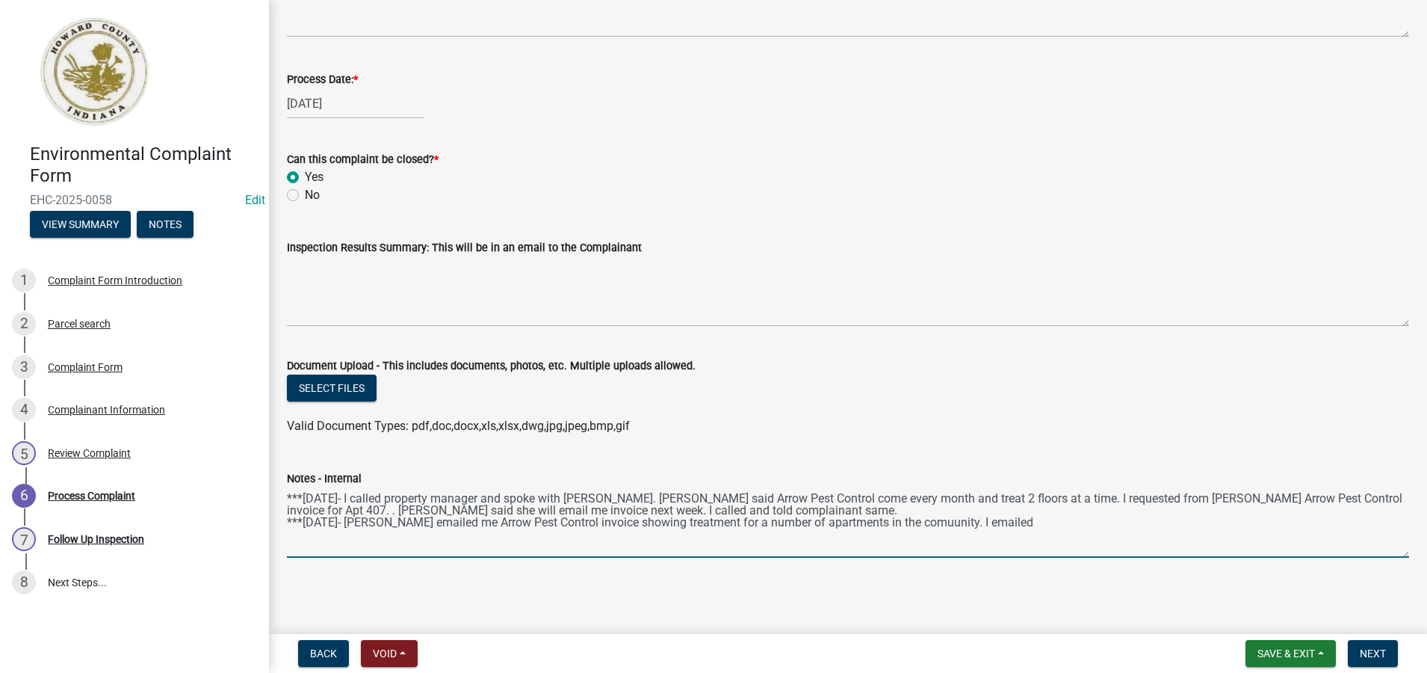
click at [906, 520] on textarea "***[DATE]- I called property manager and spoke with [PERSON_NAME]. [PERSON_NAME…" at bounding box center [848, 522] width 1123 height 70
click at [999, 522] on textarea "***[DATE]- I called property manager and spoke with [PERSON_NAME]. [PERSON_NAME…" at bounding box center [848, 522] width 1123 height 70
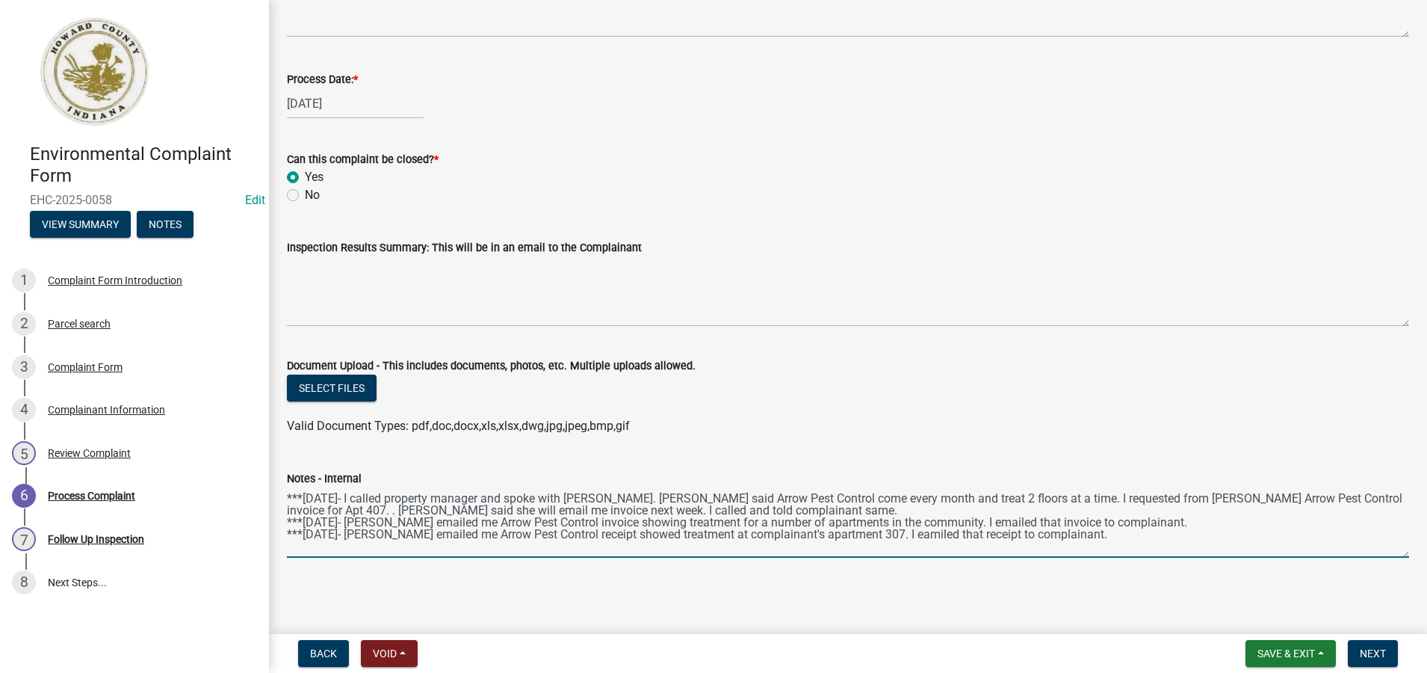
click at [889, 534] on textarea "***[DATE]- I called property manager and spoke with [PERSON_NAME]. [PERSON_NAME…" at bounding box center [848, 522] width 1123 height 70
click at [1084, 534] on textarea "***[DATE]- I called property manager and spoke with [PERSON_NAME]. [PERSON_NAME…" at bounding box center [848, 522] width 1123 height 70
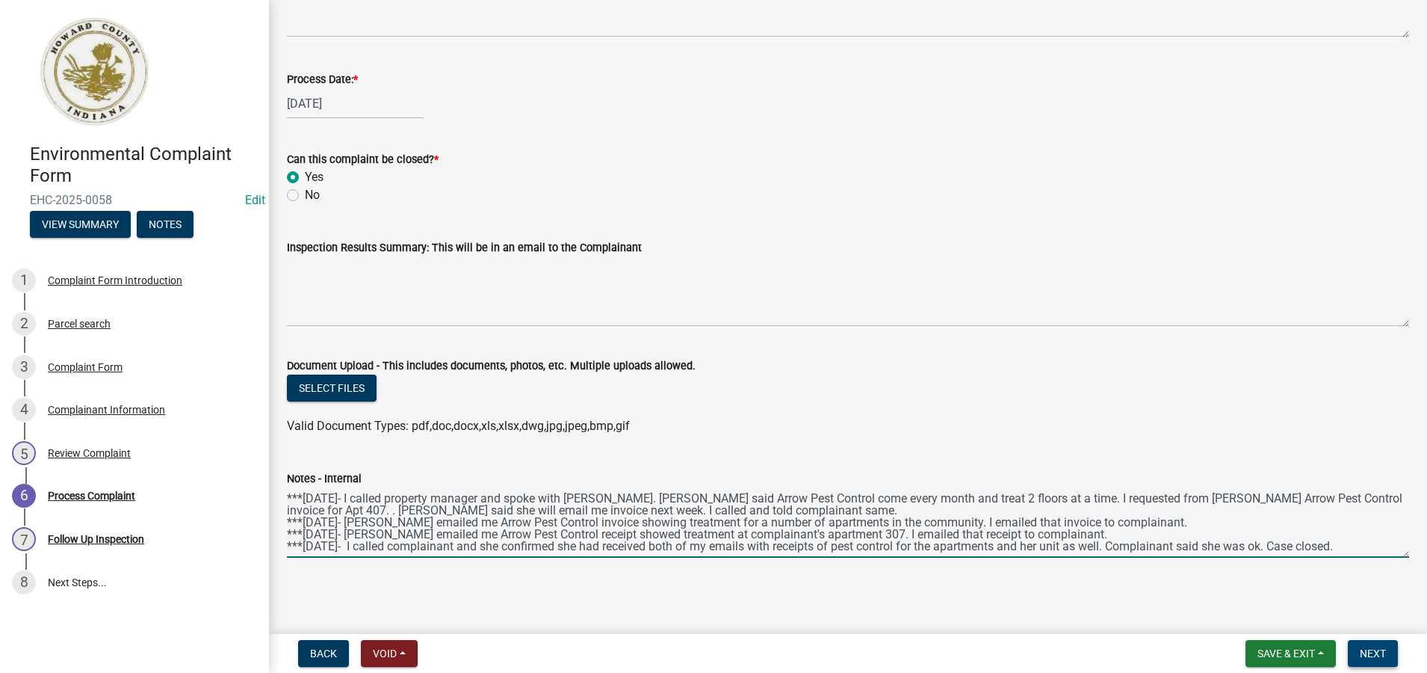
type textarea "***[DATE]- I called property manager and spoke with [PERSON_NAME]. [PERSON_NAME…"
click at [1375, 653] on span "Next" at bounding box center [1373, 653] width 26 height 12
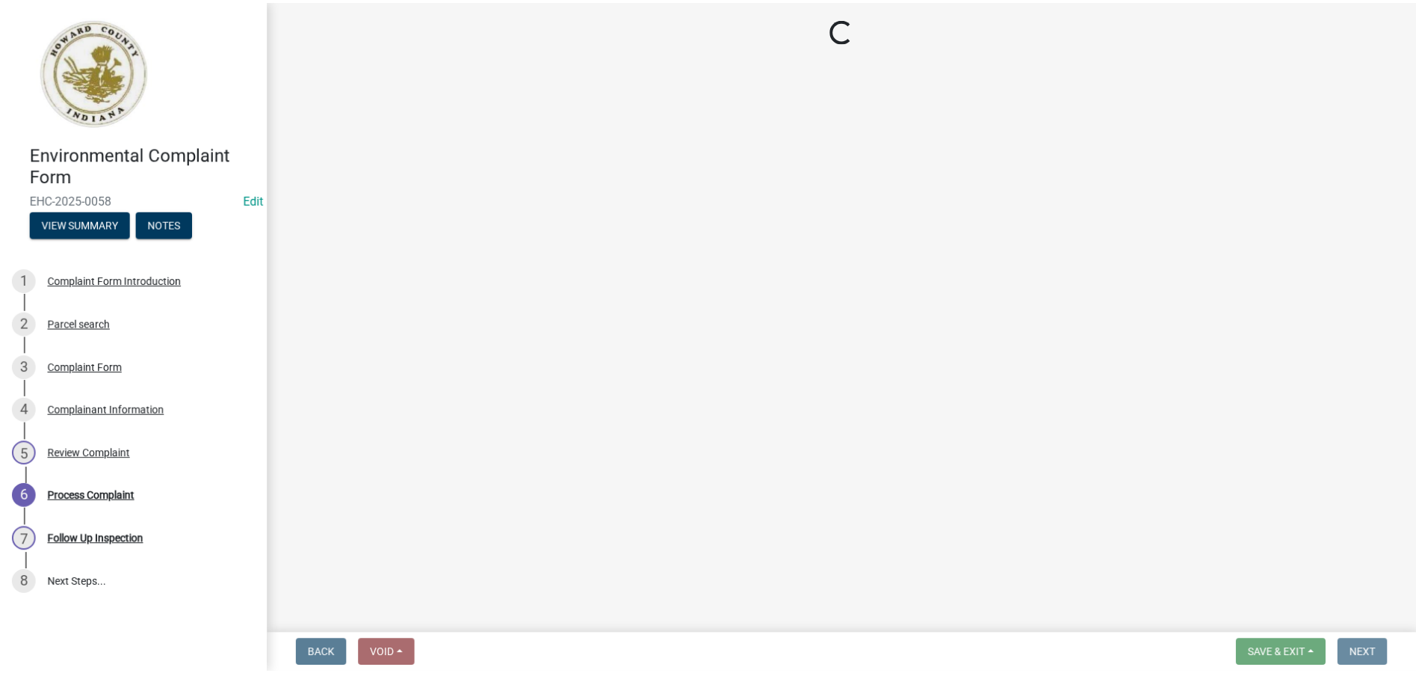
scroll to position [0, 0]
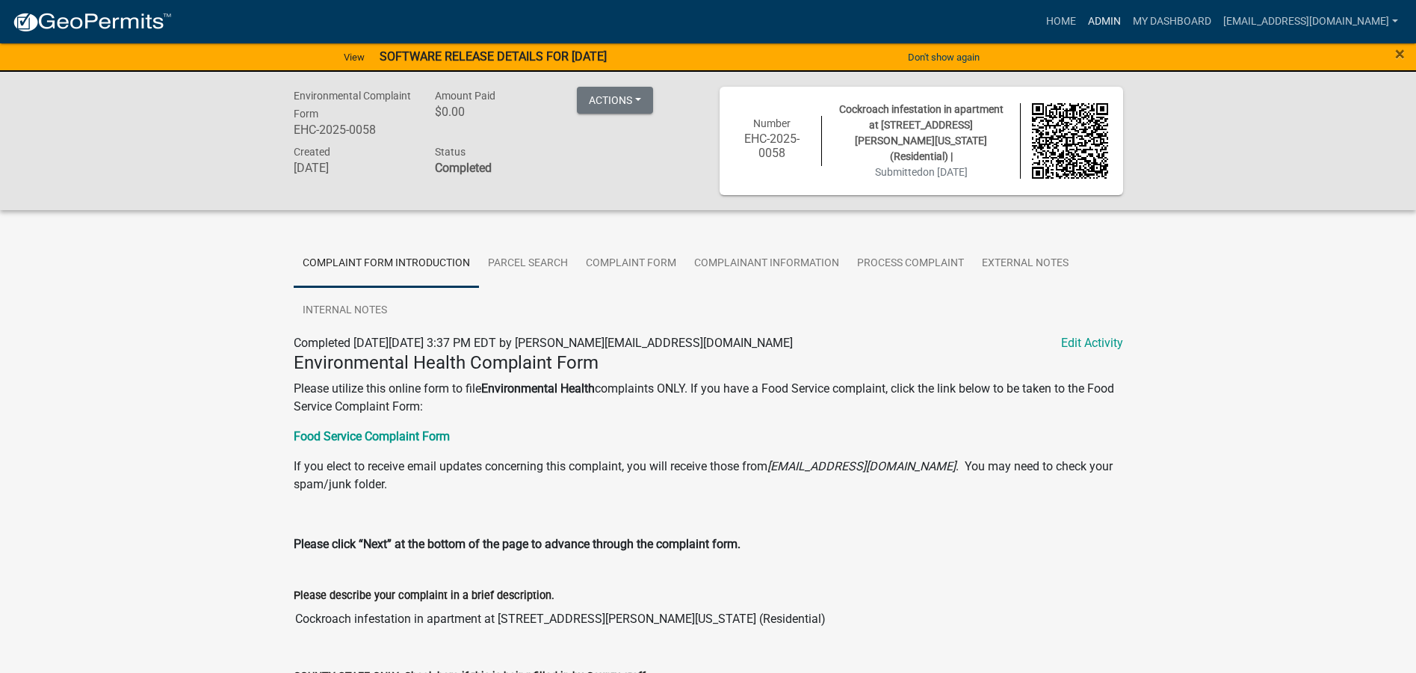
click at [1096, 24] on link "Admin" at bounding box center [1104, 21] width 45 height 28
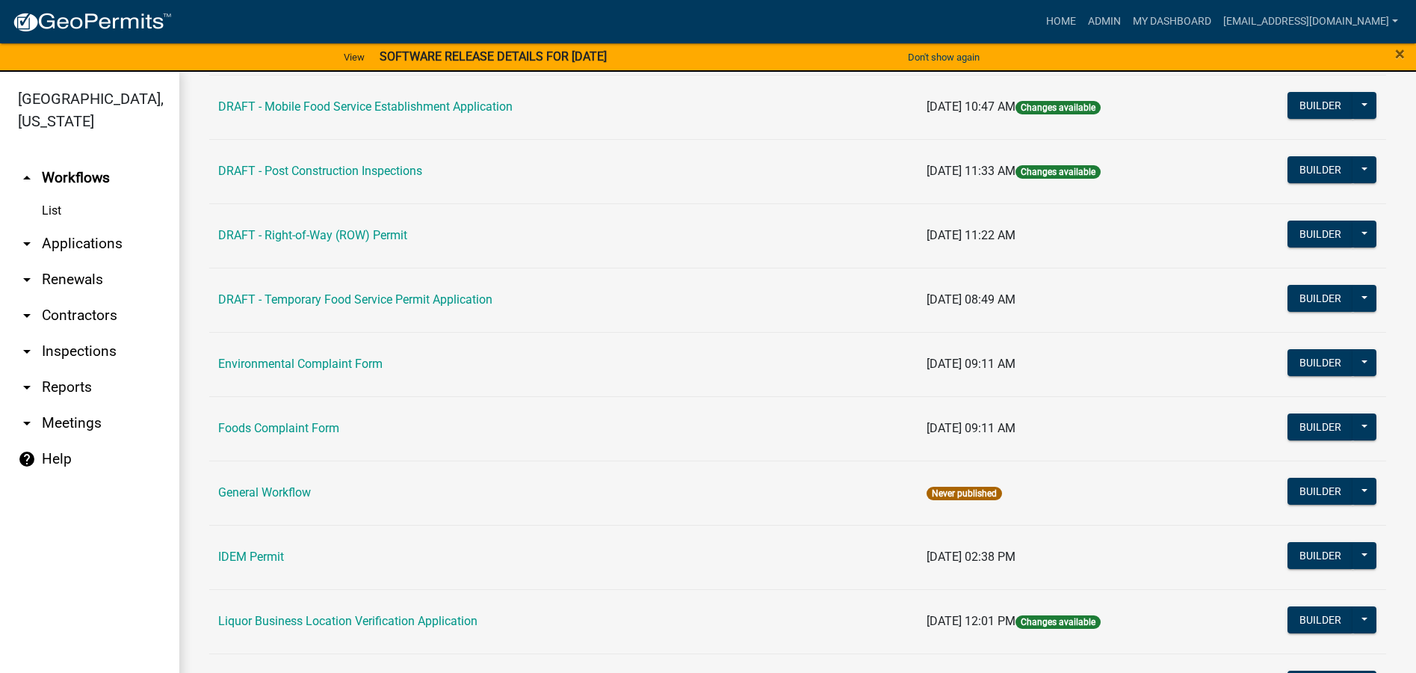
scroll to position [747, 0]
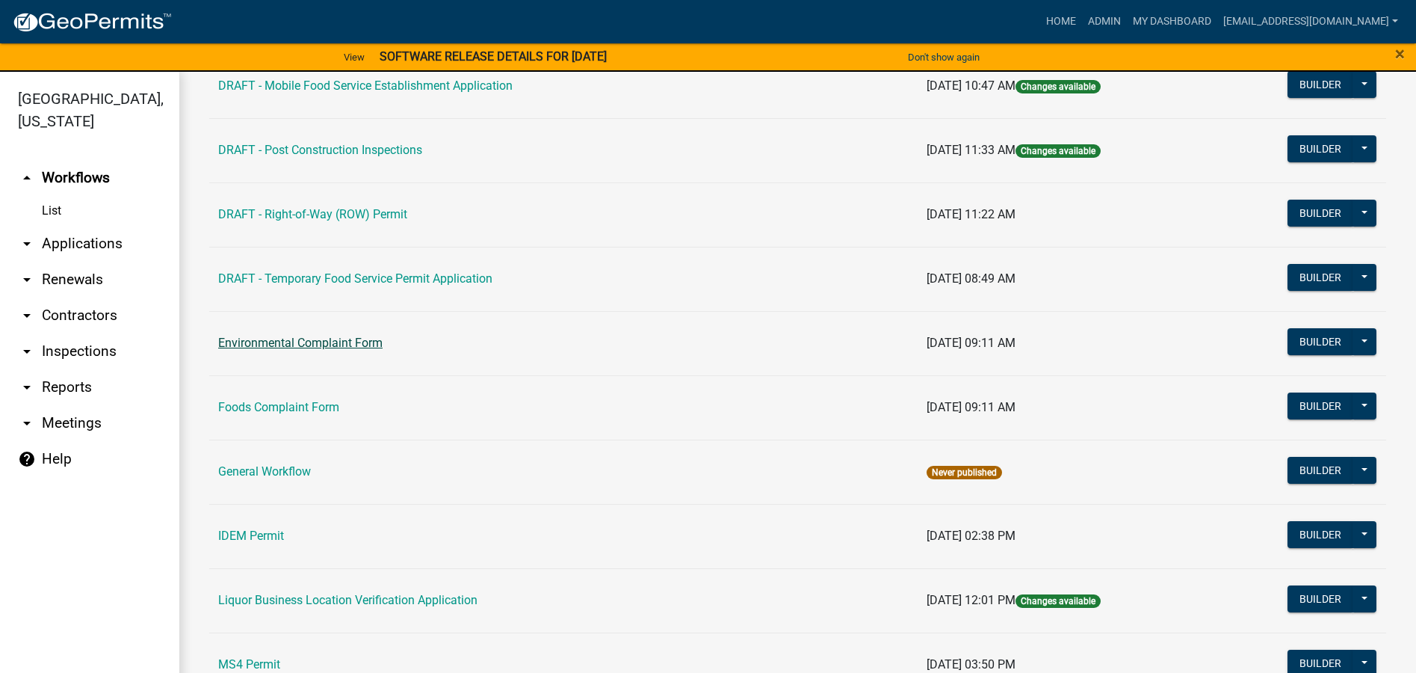
click at [298, 342] on link "Environmental Complaint Form" at bounding box center [300, 343] width 164 height 14
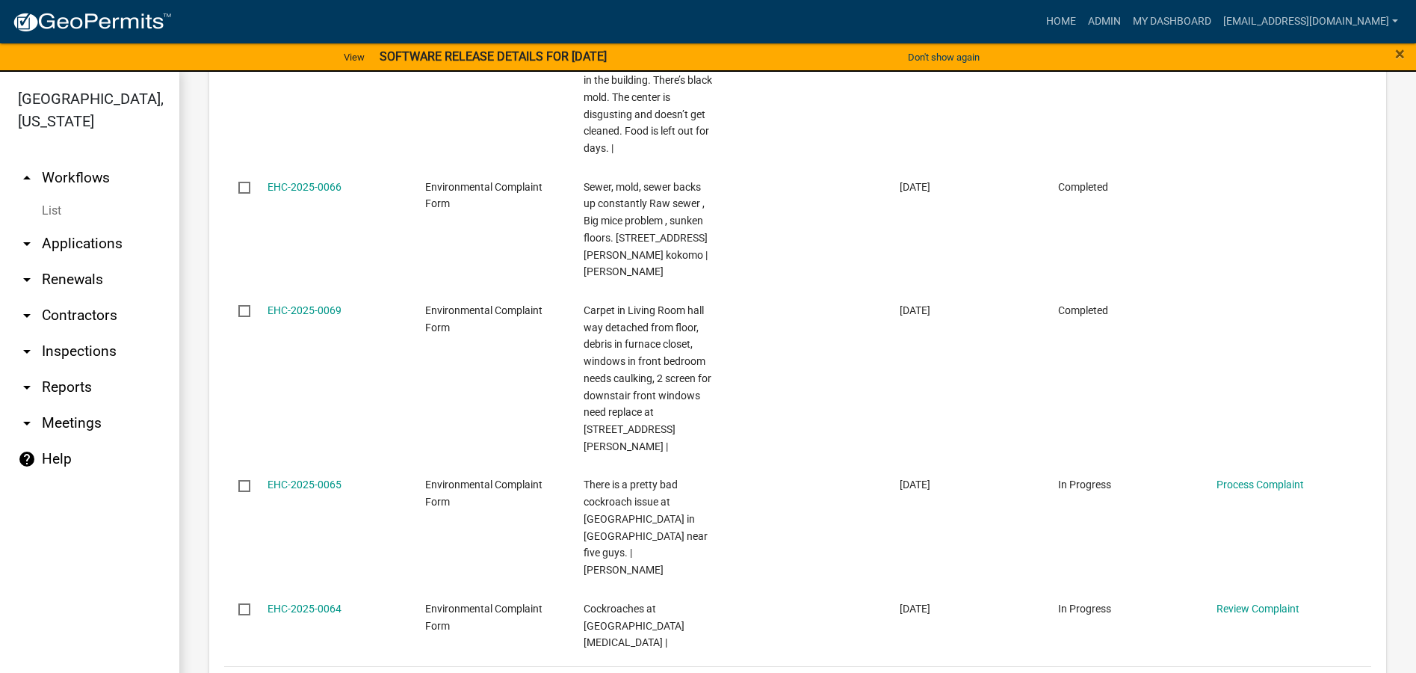
scroll to position [1527, 0]
click at [1211, 672] on link "2" at bounding box center [1220, 682] width 18 height 16
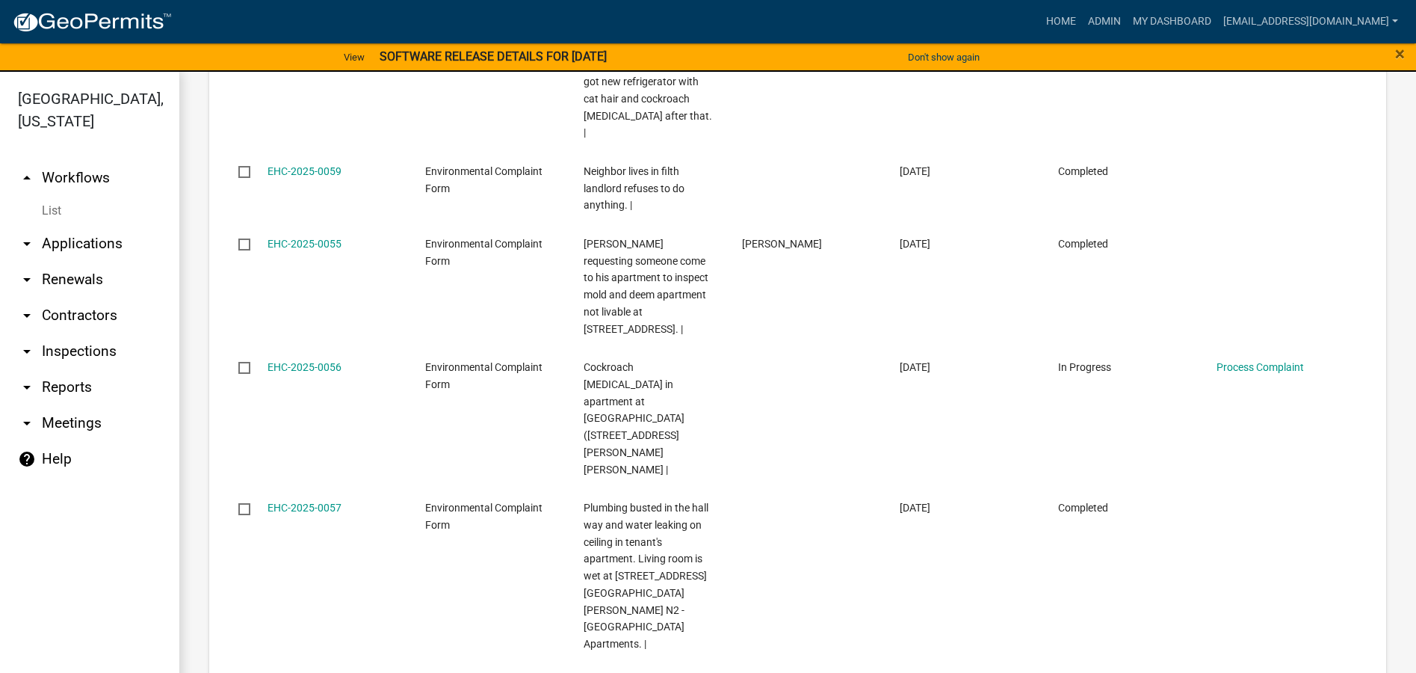
scroll to position [1731, 0]
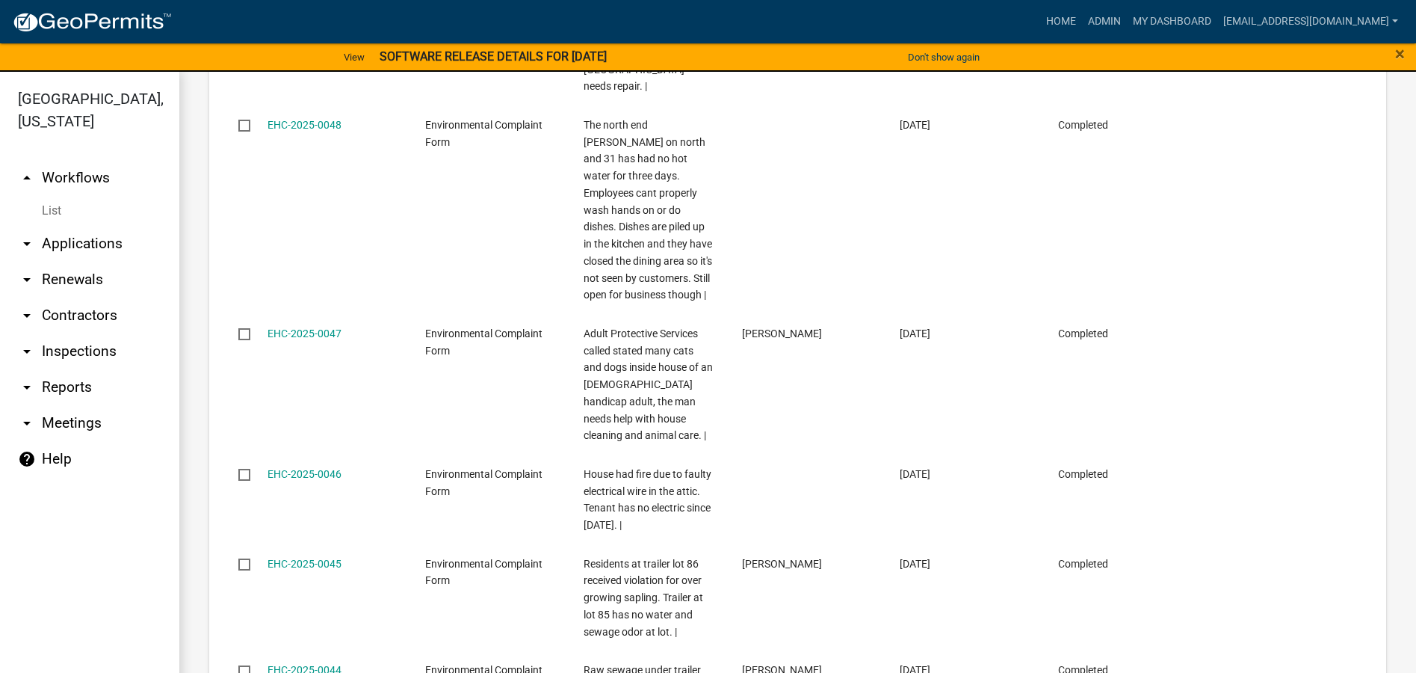
scroll to position [1918, 0]
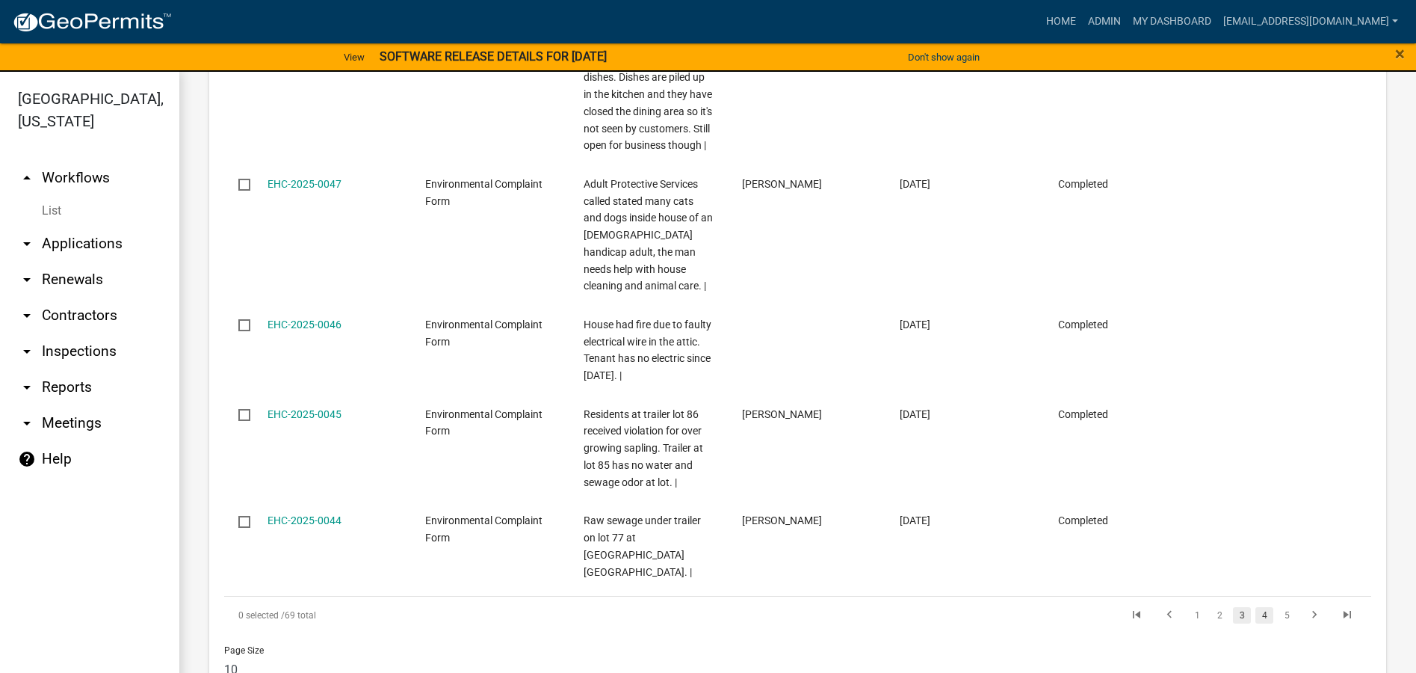
click at [1256, 607] on link "4" at bounding box center [1265, 615] width 18 height 16
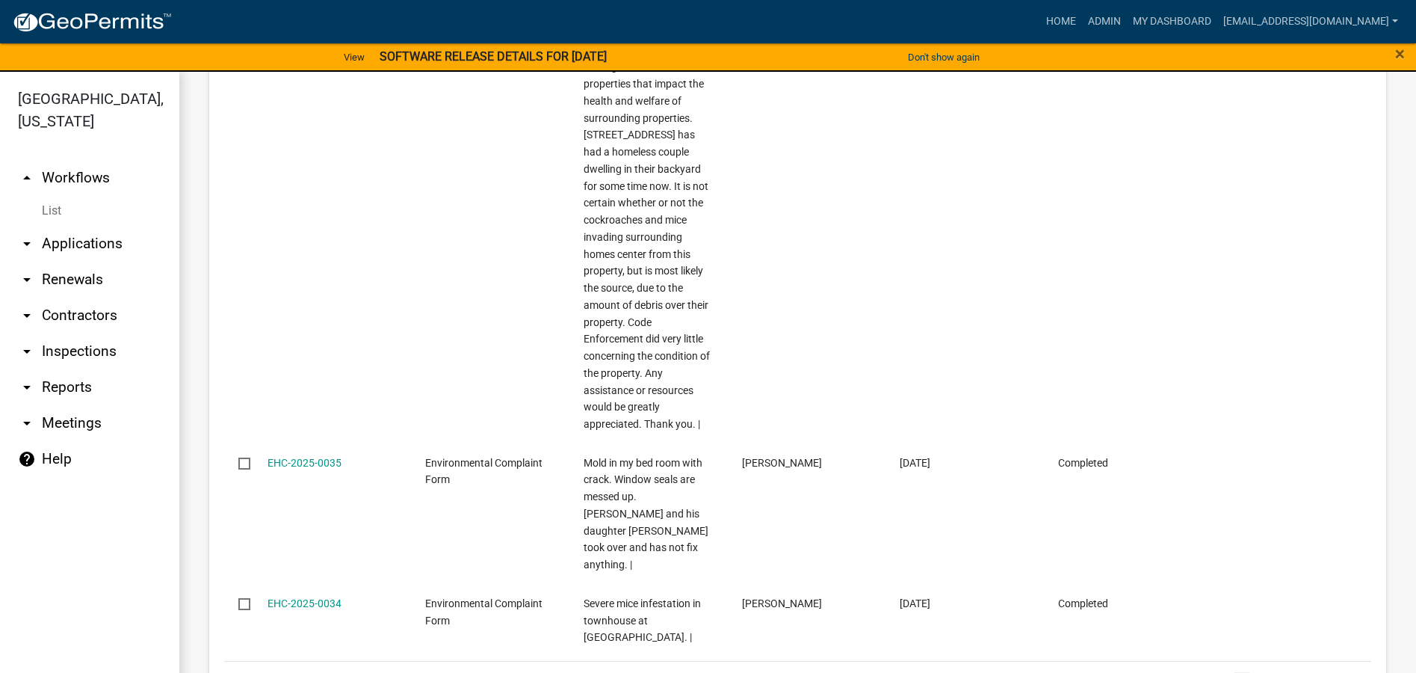
scroll to position [1544, 0]
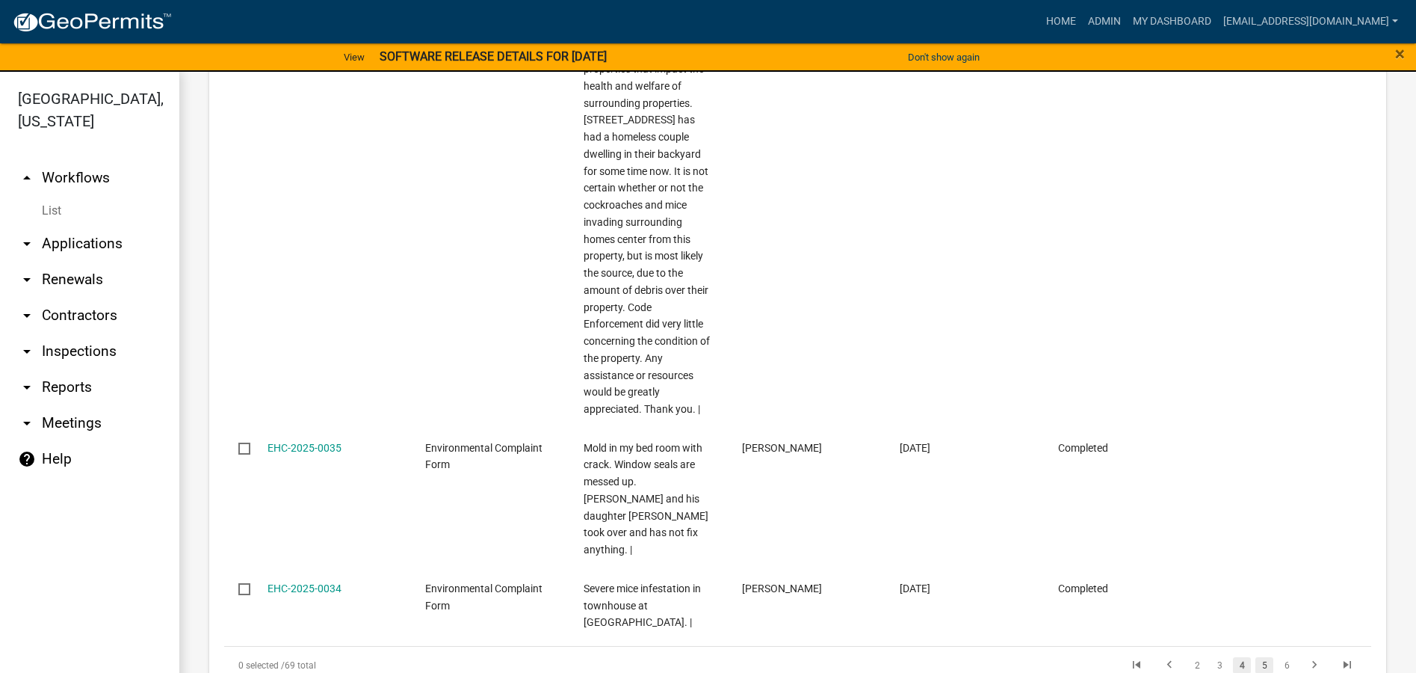
click at [1256, 657] on link "5" at bounding box center [1265, 665] width 18 height 16
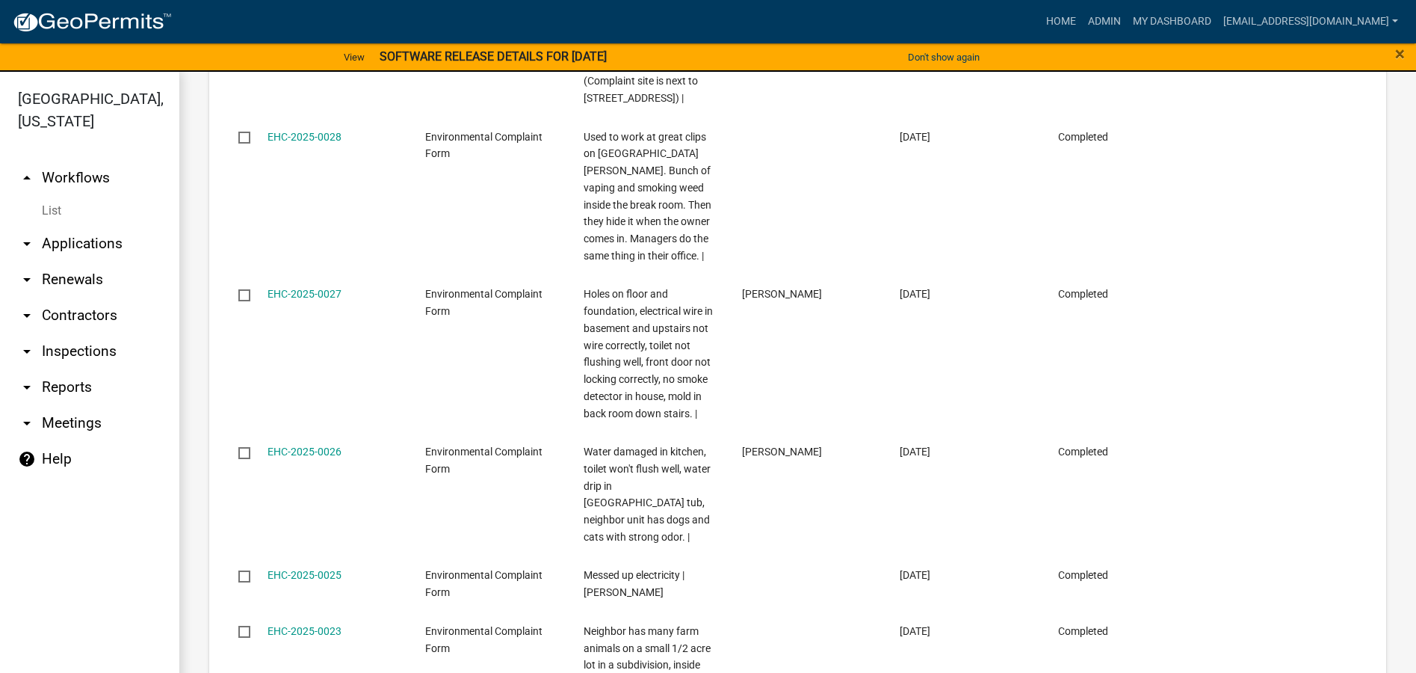
scroll to position [1544, 0]
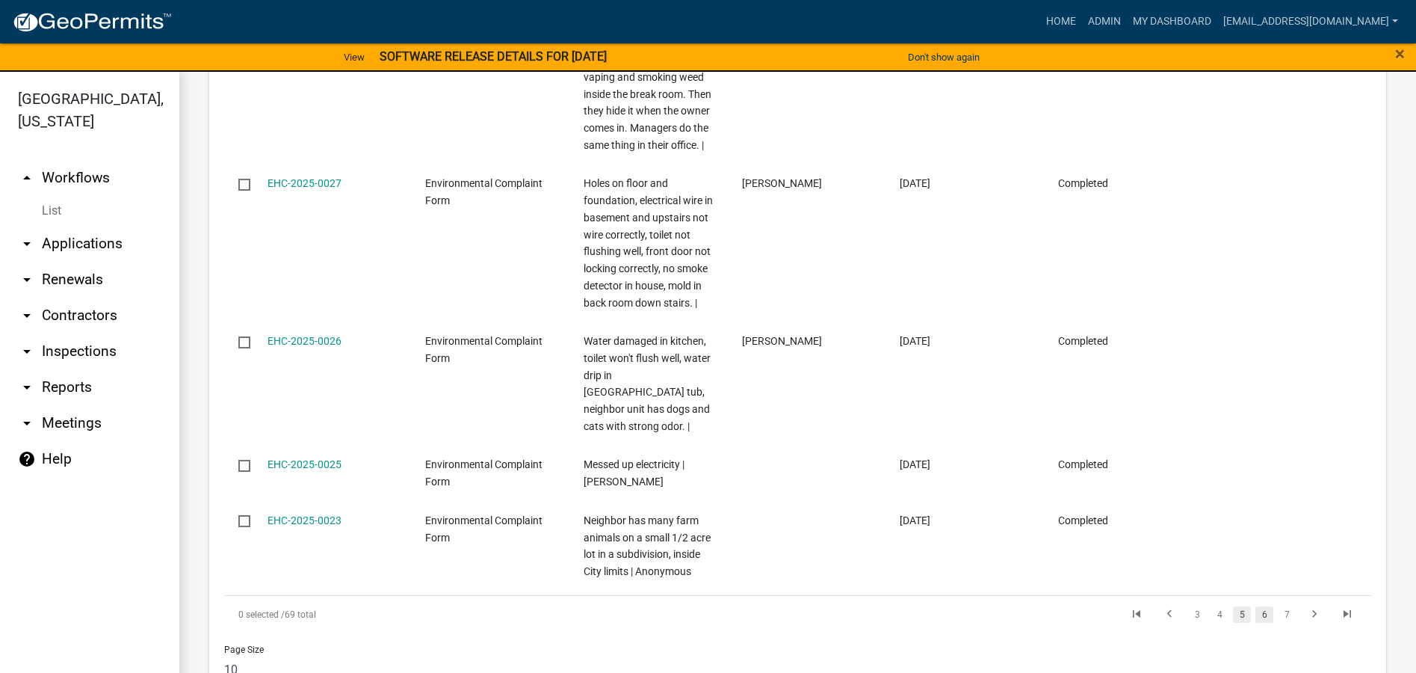
click at [1256, 606] on link "6" at bounding box center [1265, 614] width 18 height 16
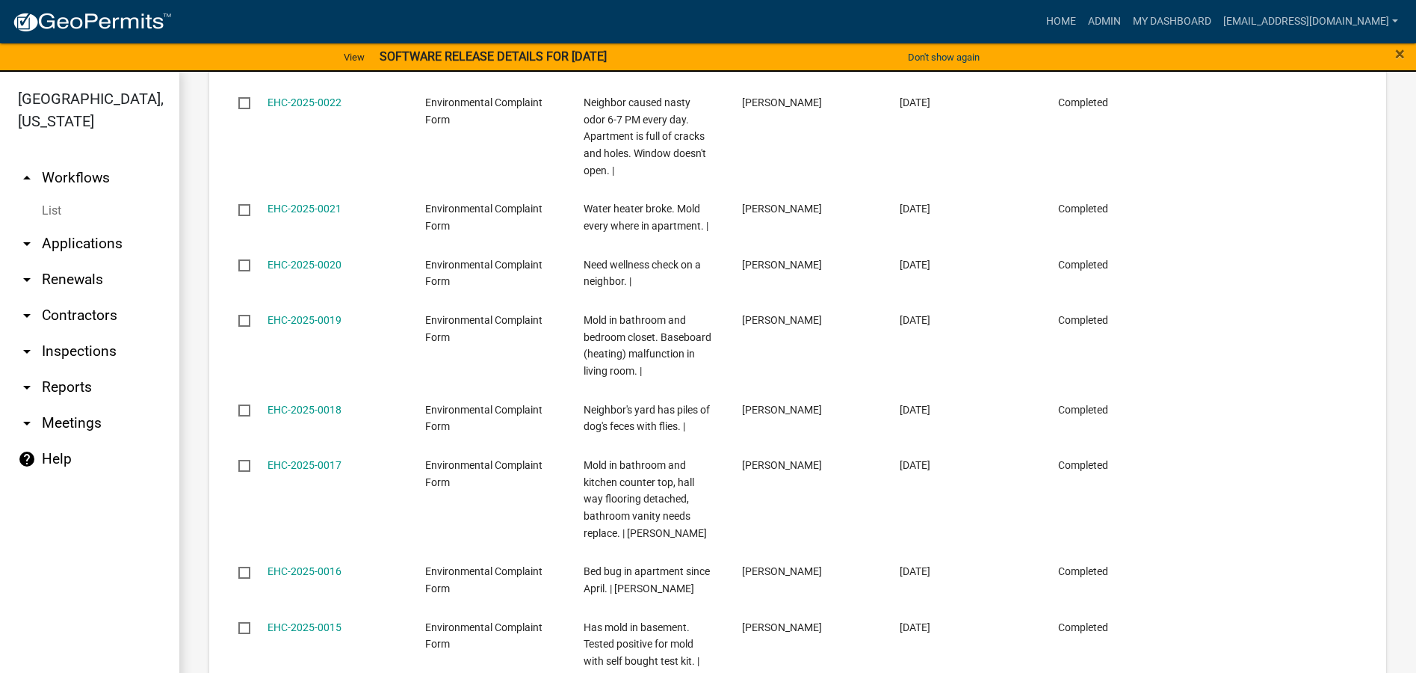
scroll to position [1085, 0]
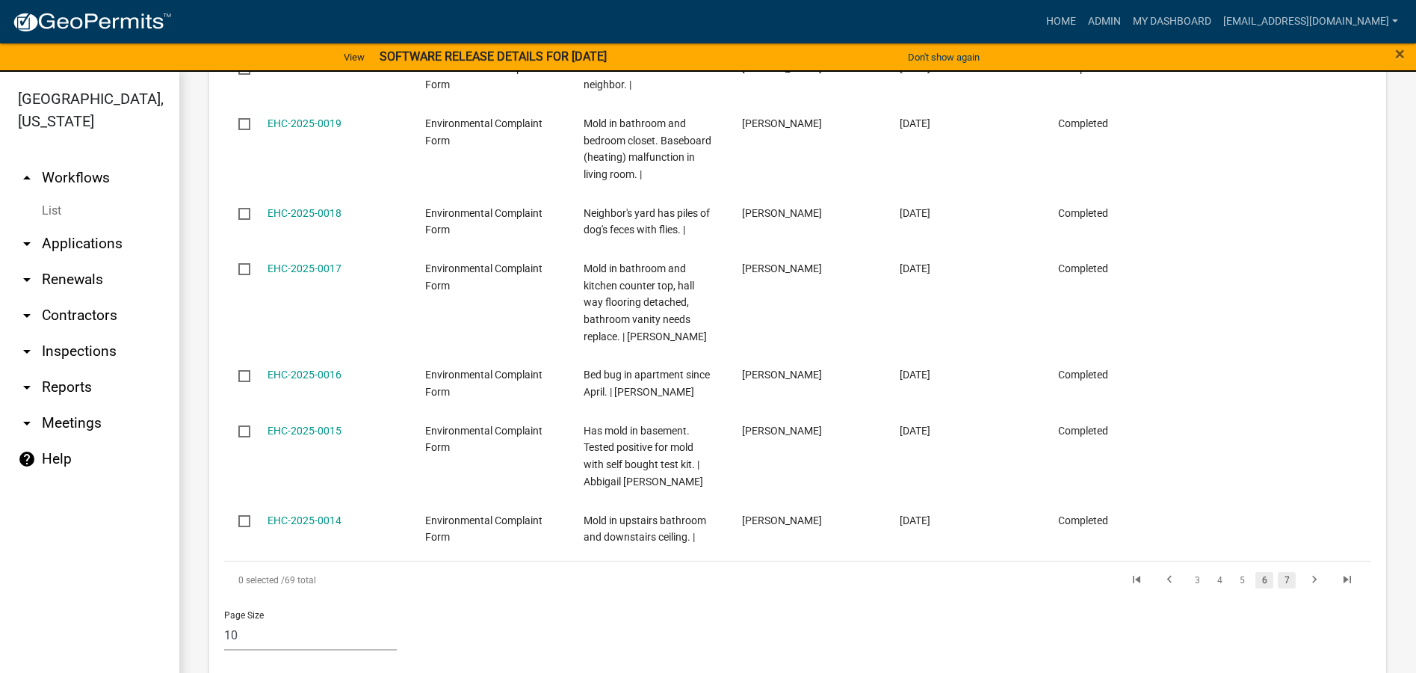
click at [1278, 572] on link "7" at bounding box center [1287, 580] width 18 height 16
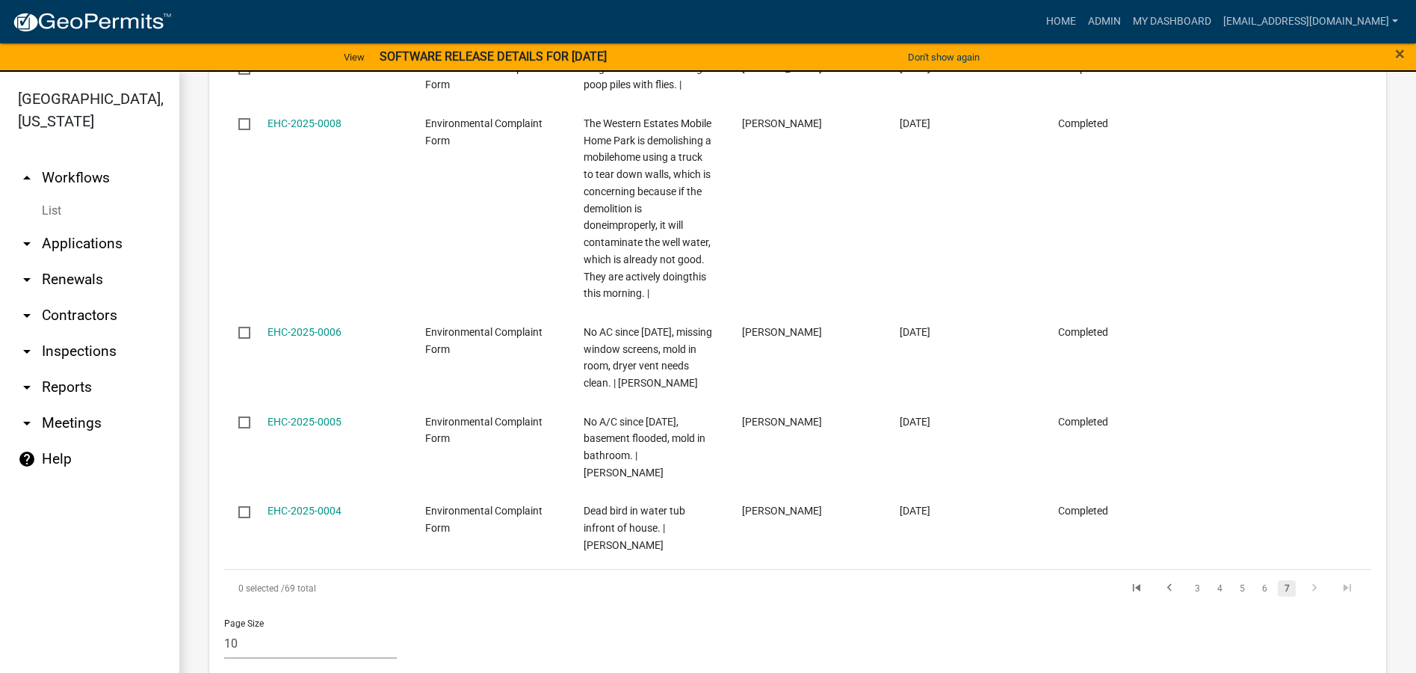
scroll to position [1369, 0]
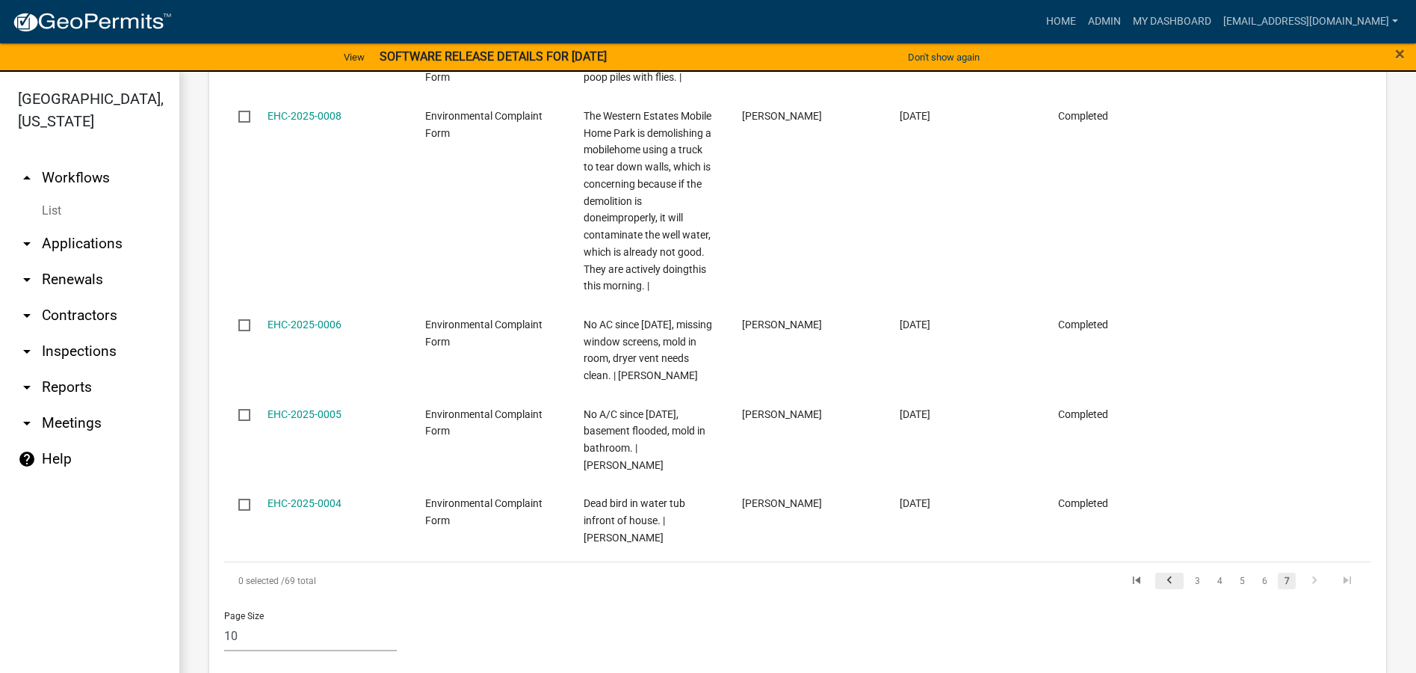
click at [1160, 573] on icon "go to previous page" at bounding box center [1169, 582] width 19 height 18
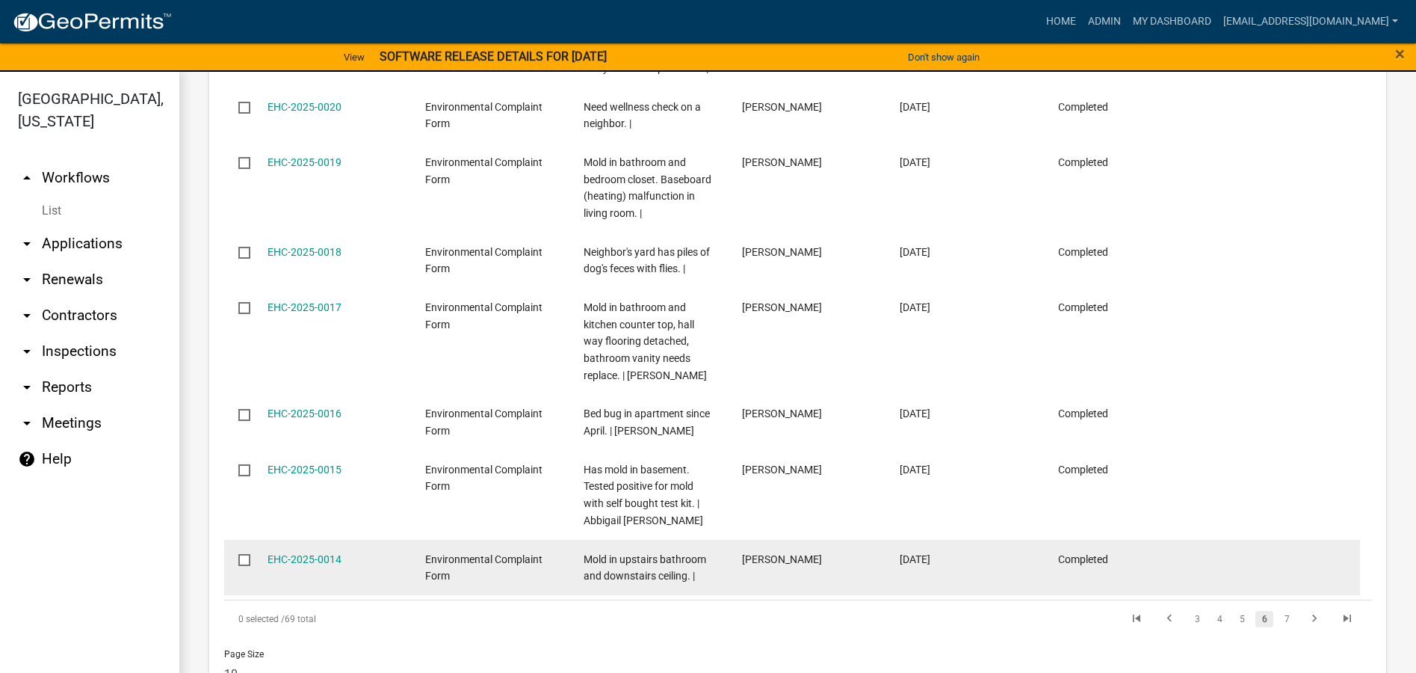
scroll to position [1010, 0]
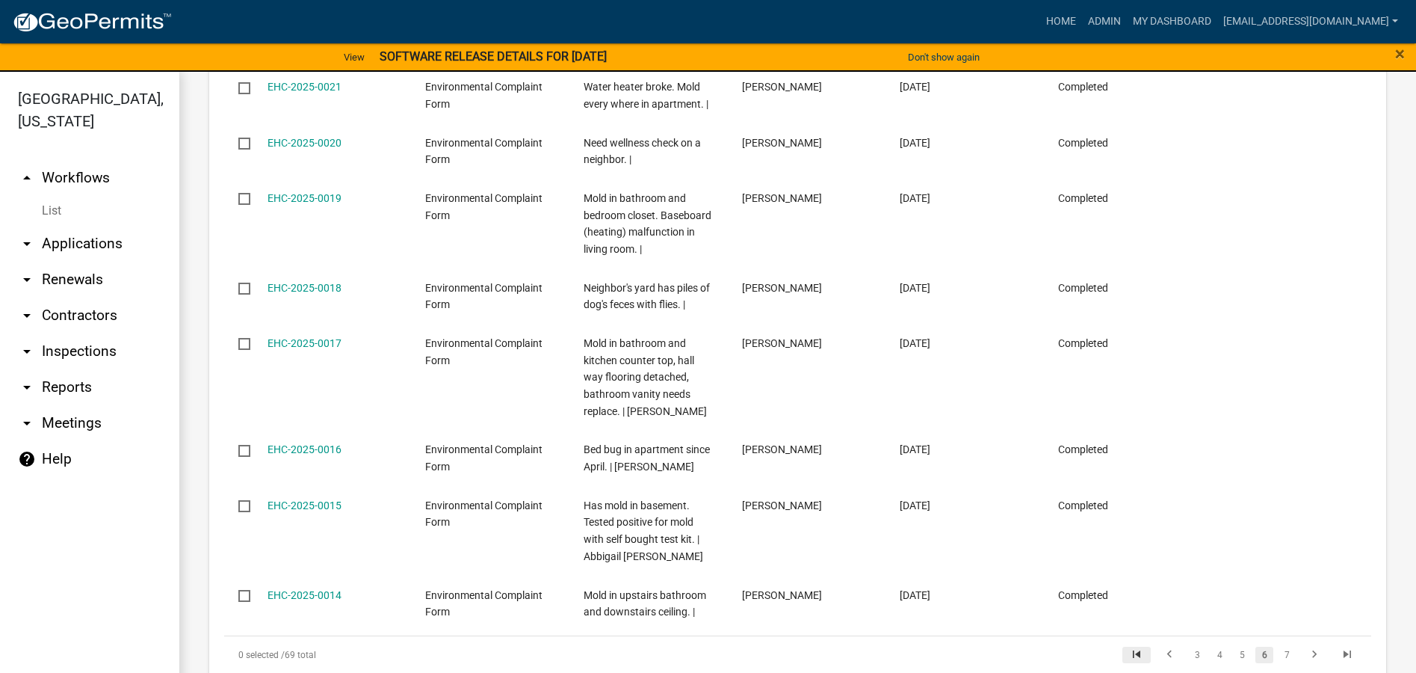
click at [1129, 647] on icon "go to first page" at bounding box center [1136, 656] width 19 height 18
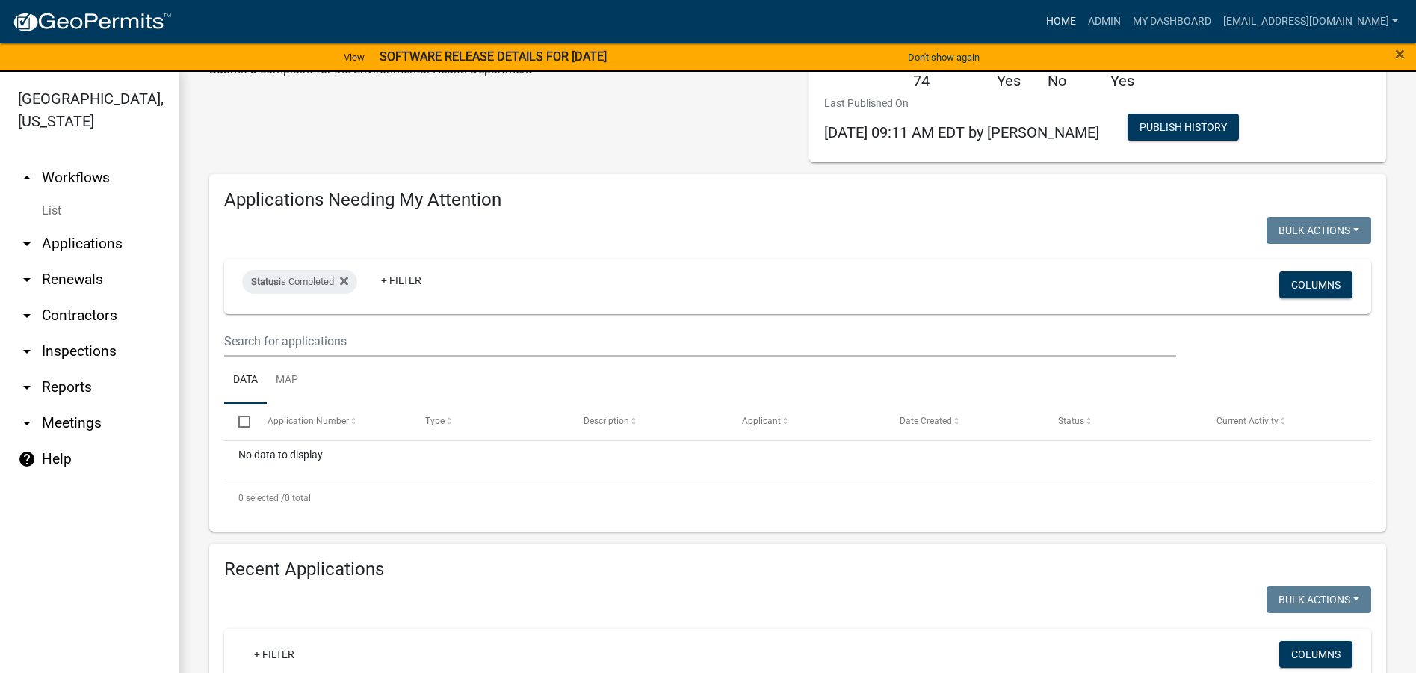
scroll to position [22, 0]
